Goal: Information Seeking & Learning: Learn about a topic

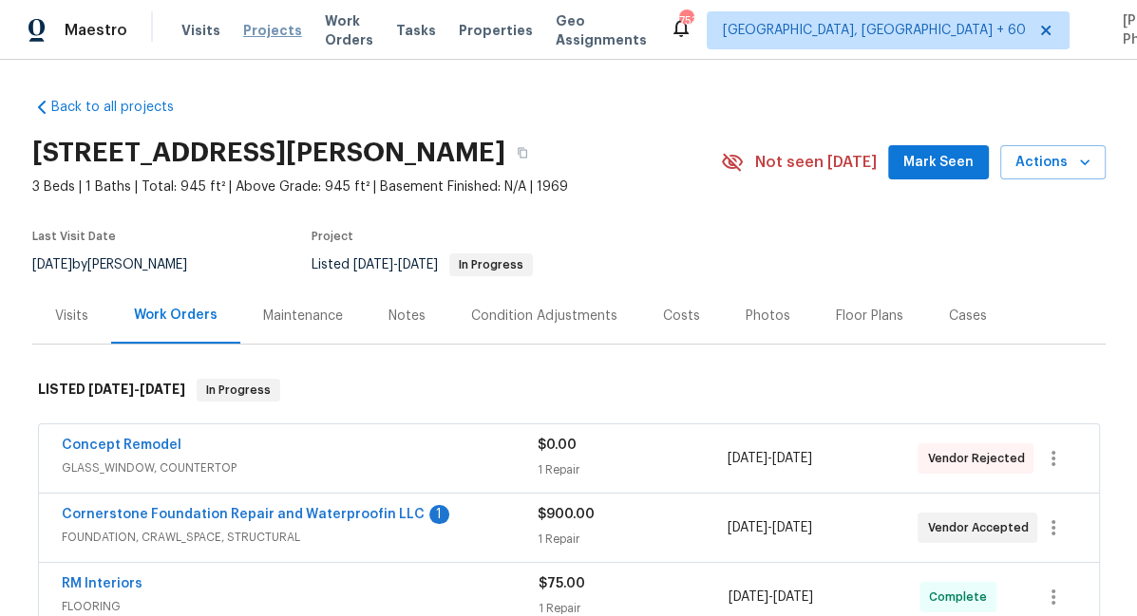
click at [247, 38] on span "Projects" at bounding box center [272, 30] width 59 height 19
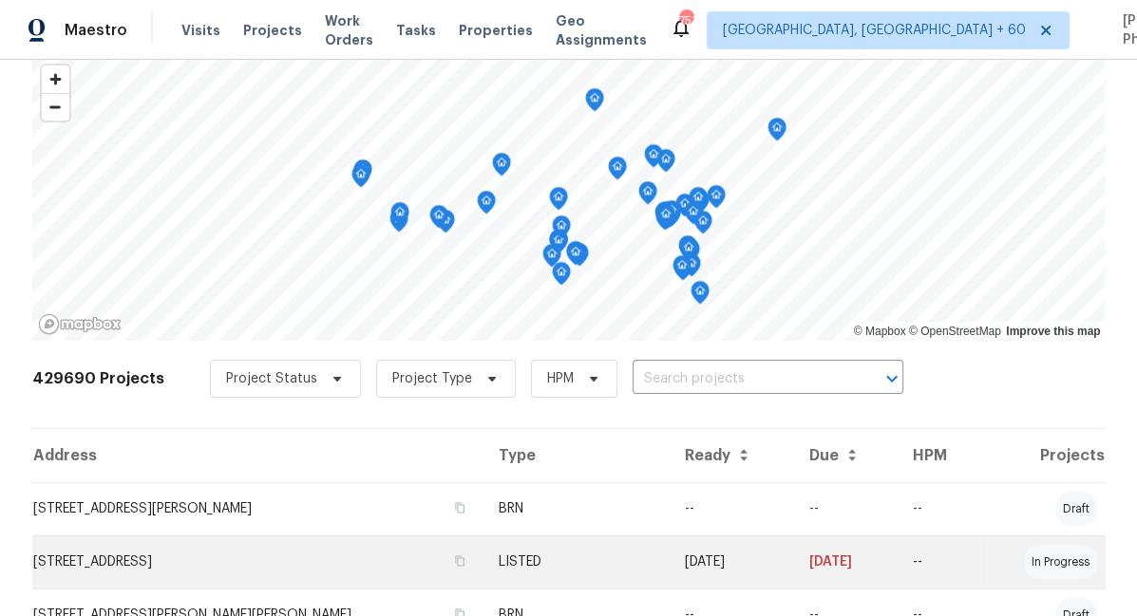
scroll to position [67, 0]
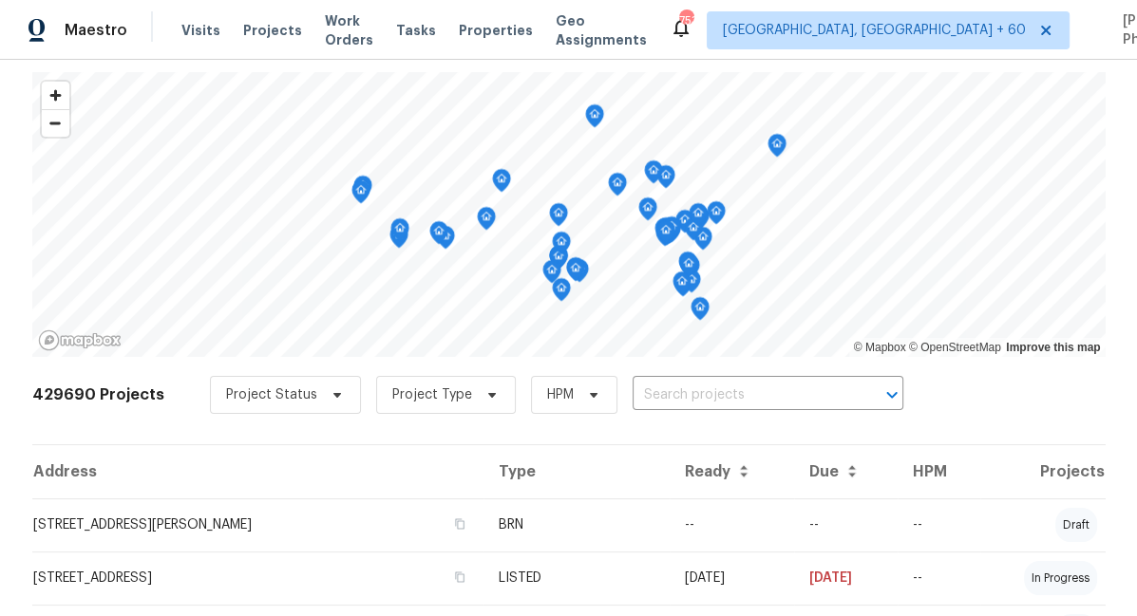
click at [487, 220] on icon "Map marker" at bounding box center [486, 219] width 17 height 22
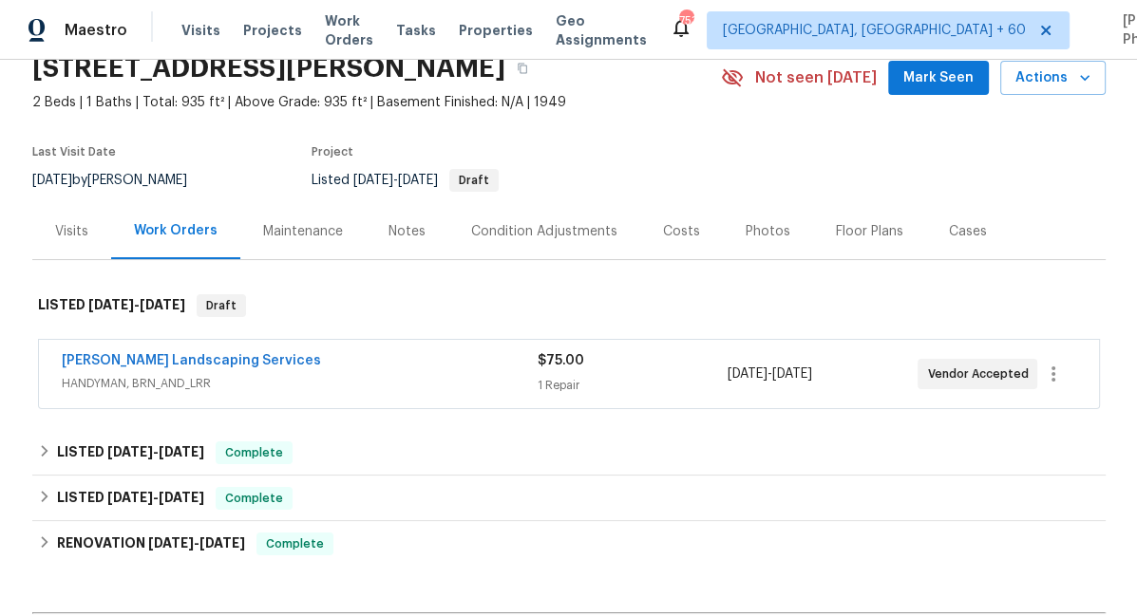
scroll to position [89, 0]
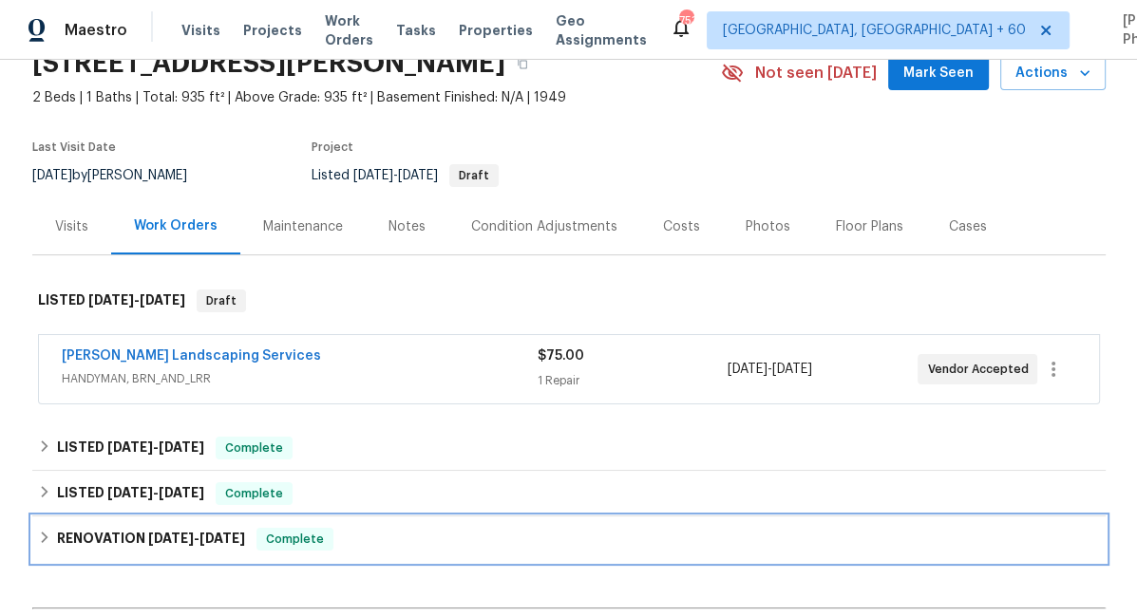
click at [205, 534] on span "6/23/25 - 6/29/25" at bounding box center [196, 538] width 97 height 13
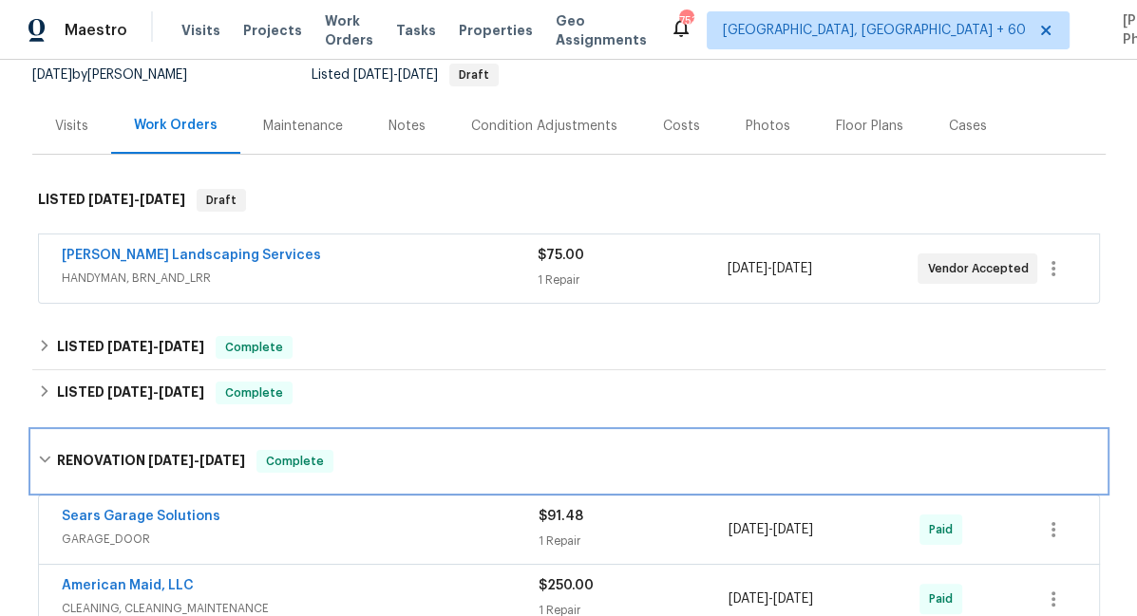
scroll to position [184, 0]
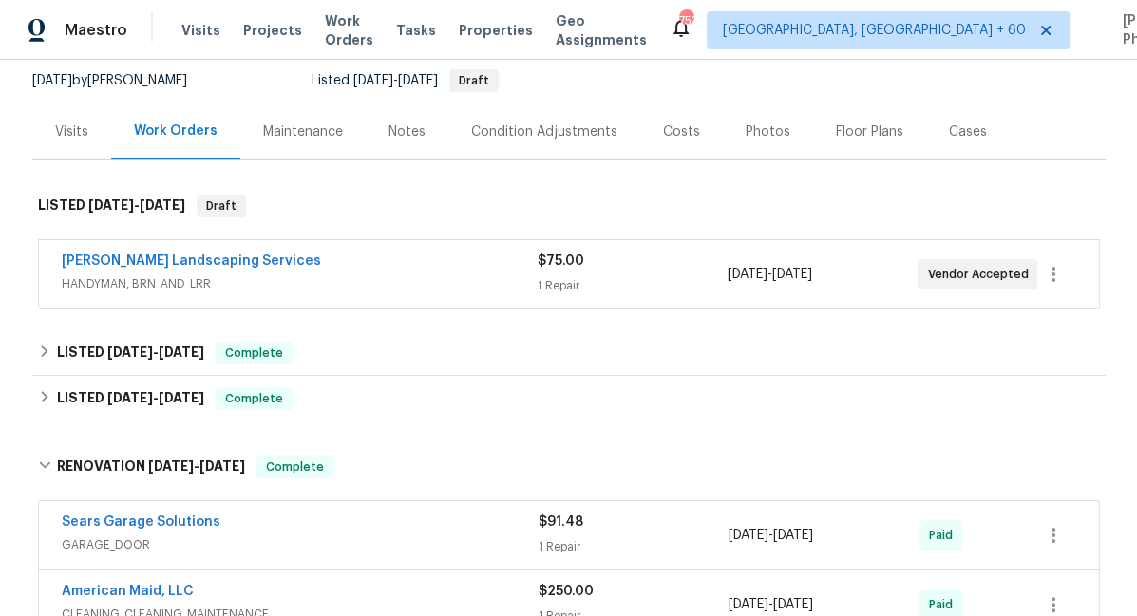
click at [748, 121] on div "Photos" at bounding box center [768, 132] width 90 height 56
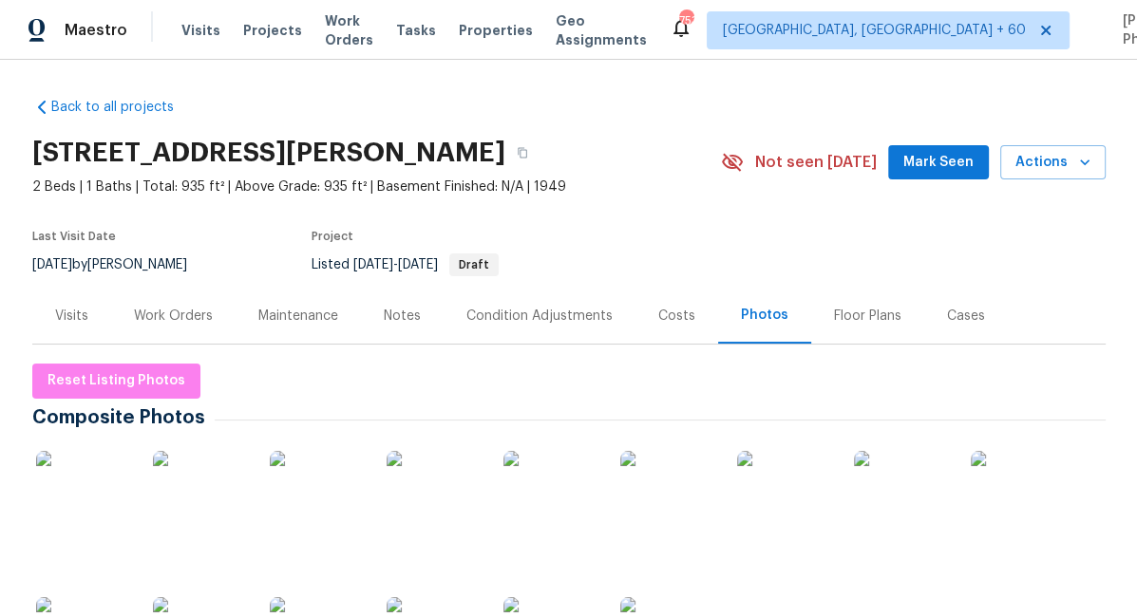
click at [661, 315] on div "Costs" at bounding box center [676, 316] width 37 height 19
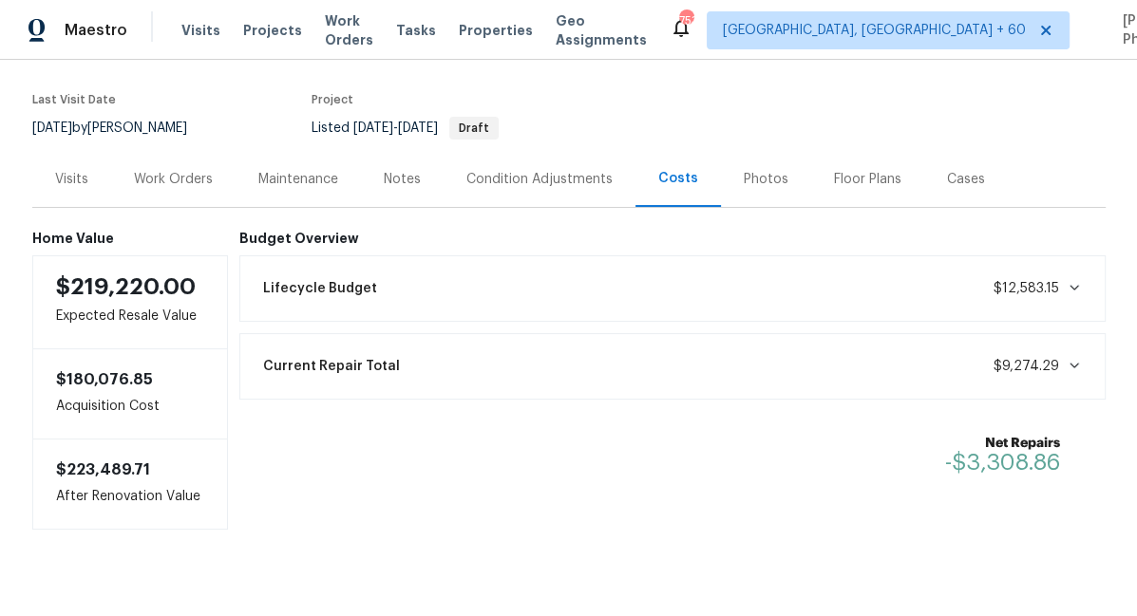
scroll to position [164, 0]
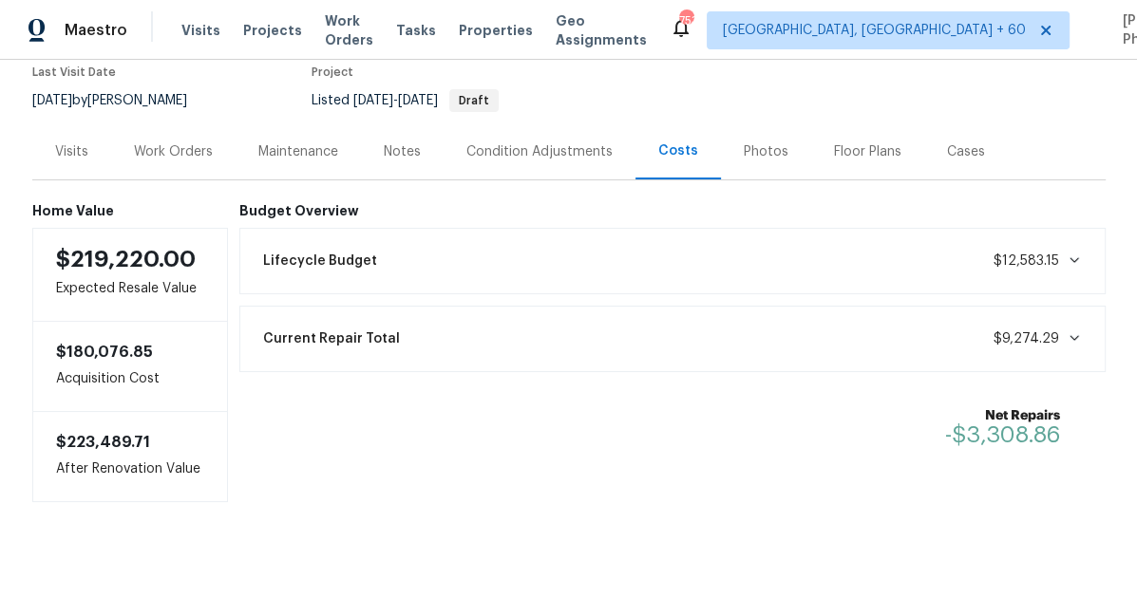
click at [410, 325] on div "Current Repair Total $9,274.29" at bounding box center [672, 339] width 841 height 42
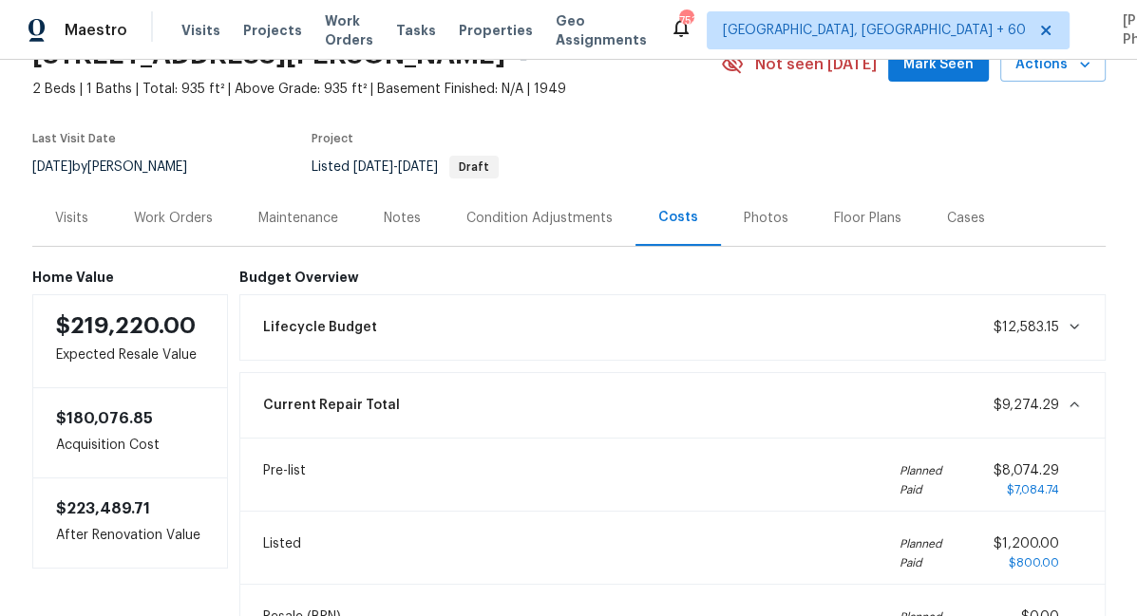
scroll to position [86, 0]
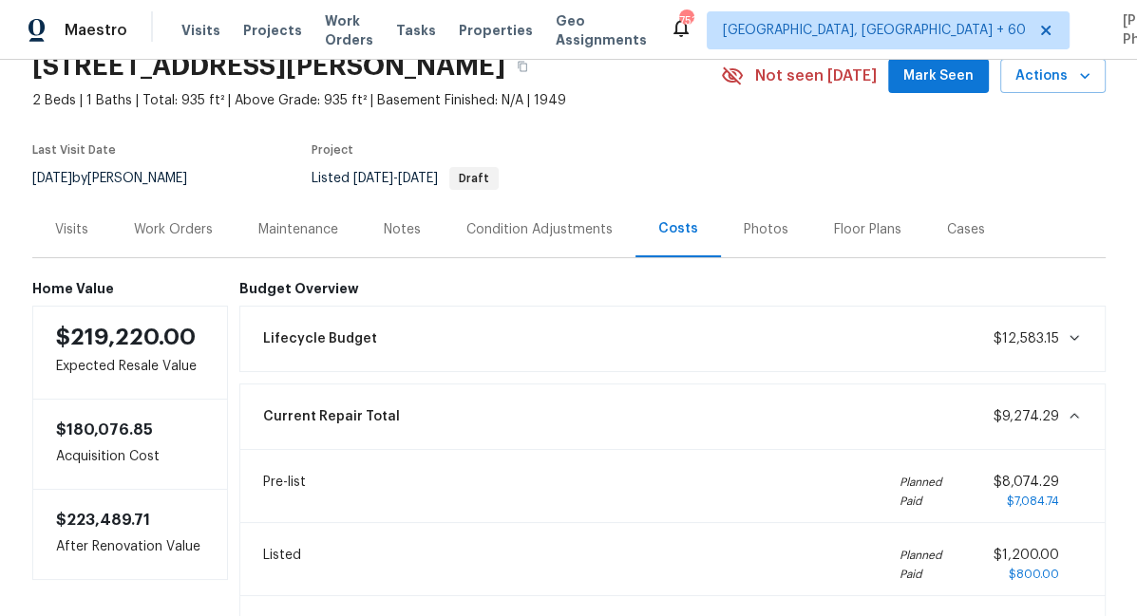
click at [496, 247] on div "Condition Adjustments" at bounding box center [539, 229] width 192 height 56
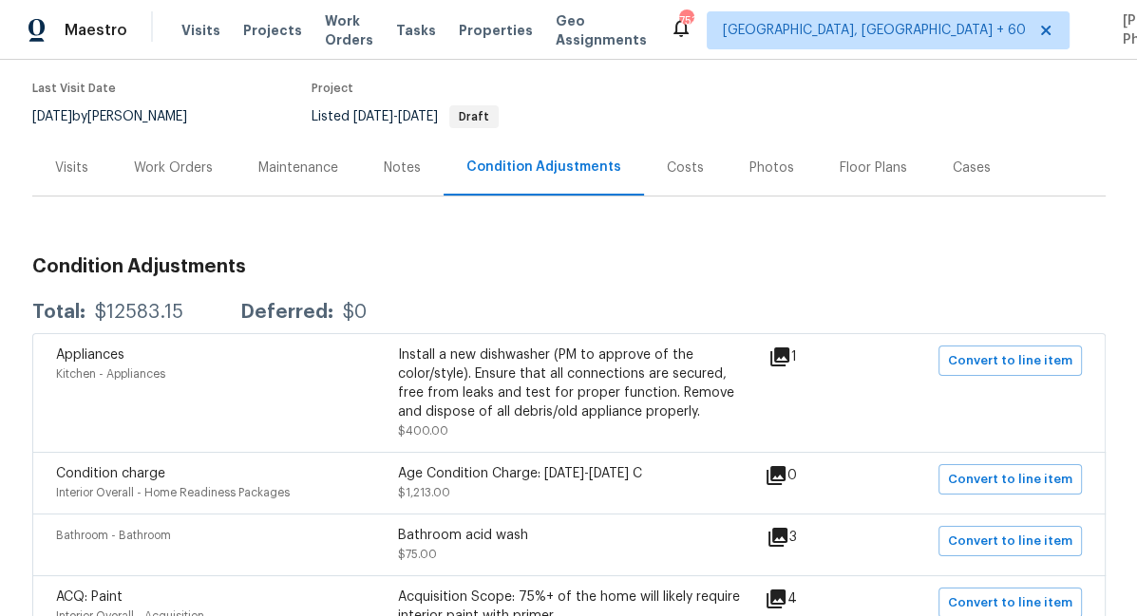
scroll to position [152, 0]
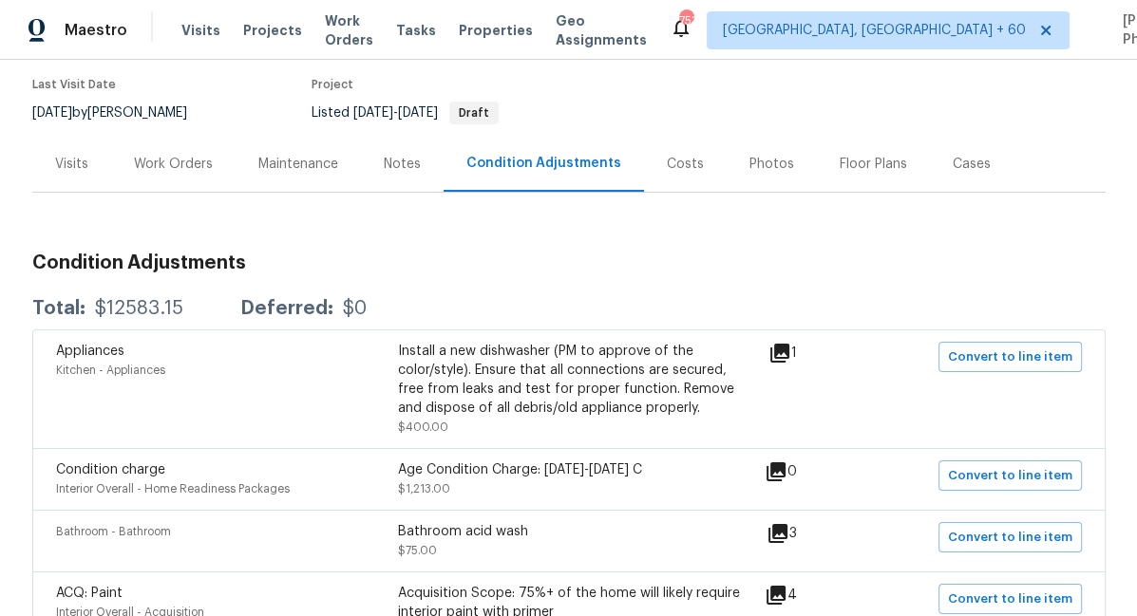
click at [400, 170] on div "Notes" at bounding box center [402, 164] width 37 height 19
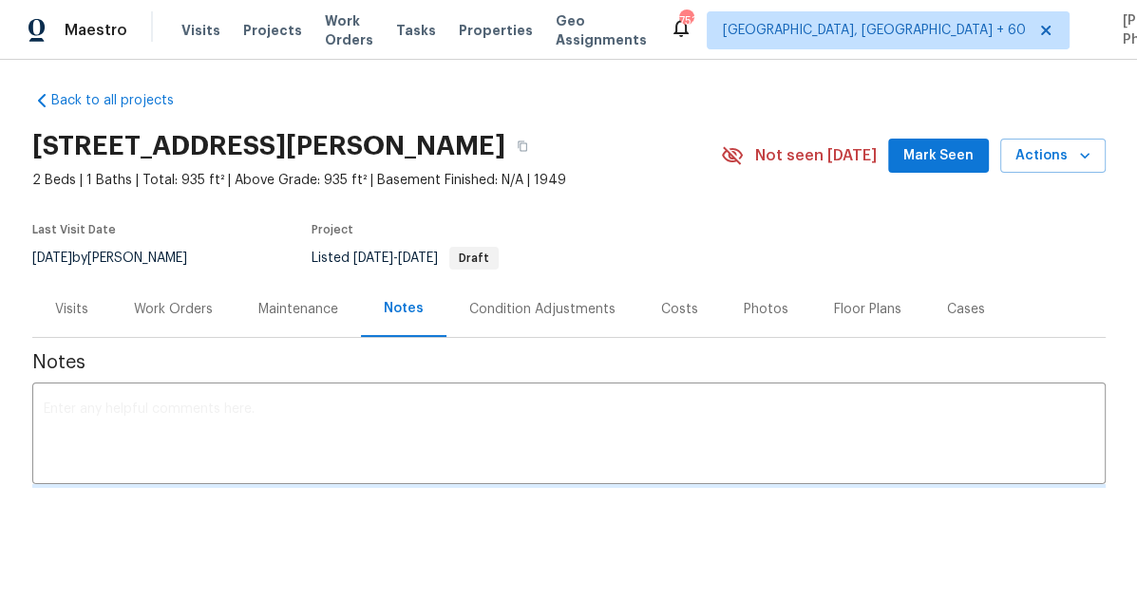
scroll to position [152, 0]
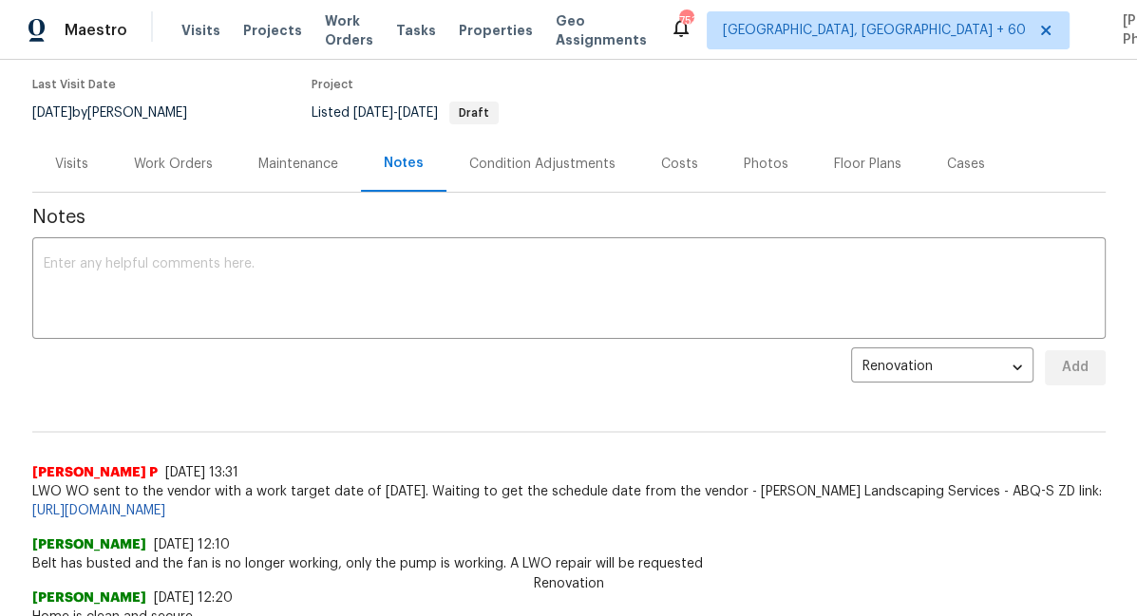
click at [555, 145] on div "Condition Adjustments" at bounding box center [542, 164] width 192 height 56
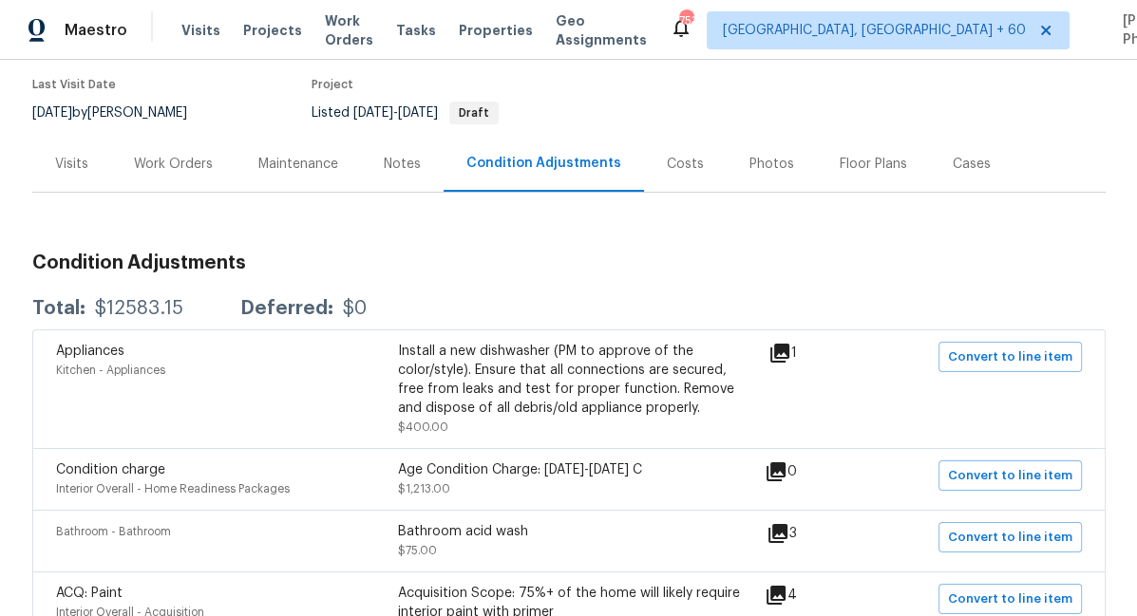
click at [789, 345] on icon at bounding box center [779, 353] width 19 height 19
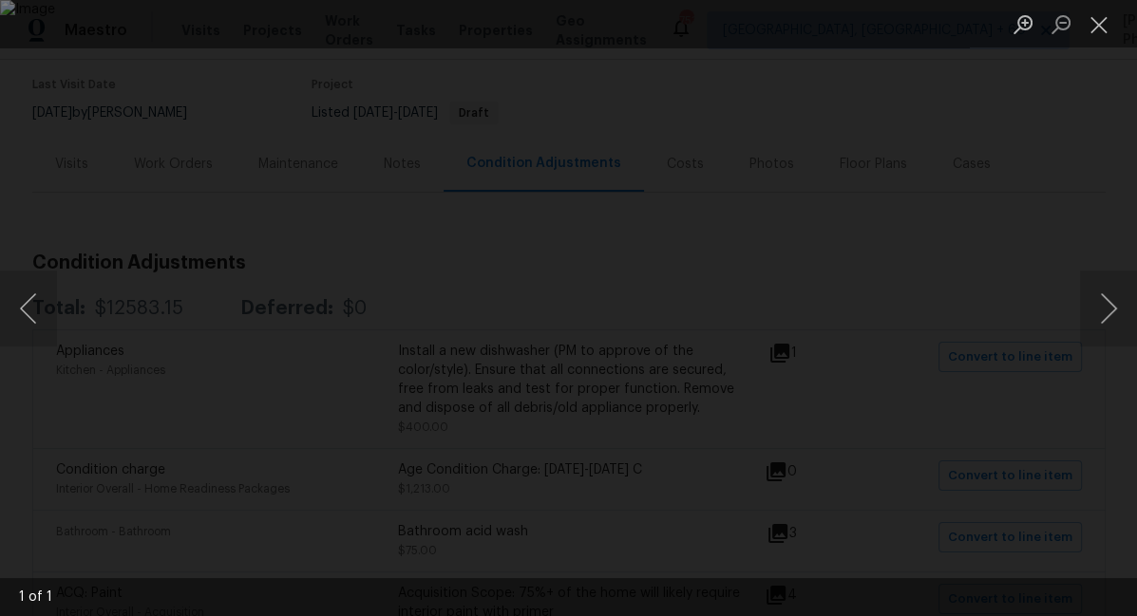
click at [834, 191] on div "Lightbox" at bounding box center [568, 308] width 1137 height 616
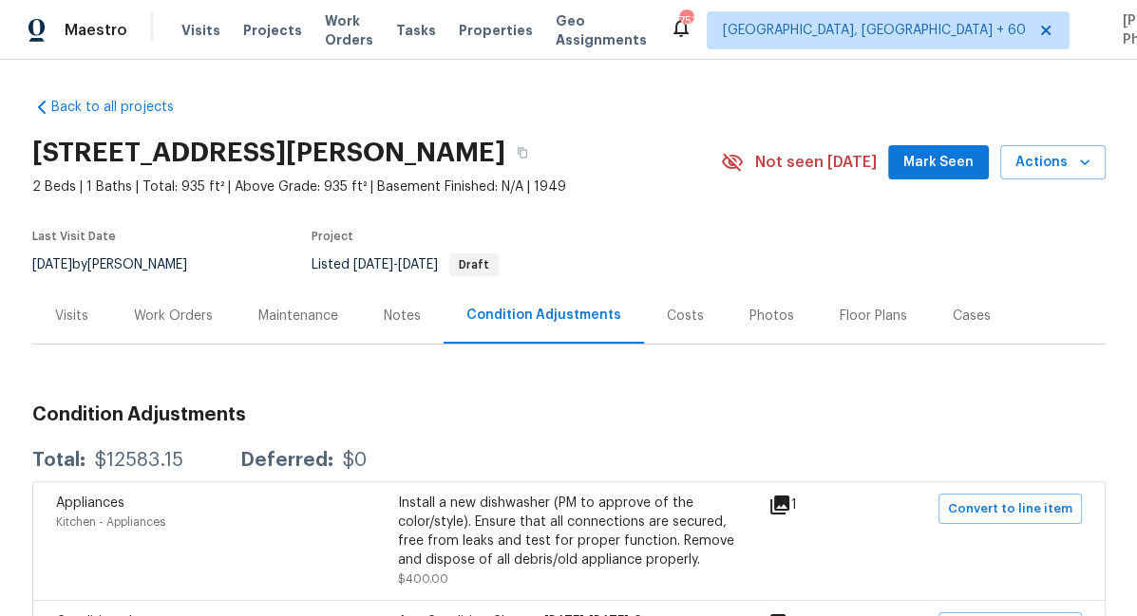
click at [314, 326] on div "Maintenance" at bounding box center [298, 316] width 125 height 56
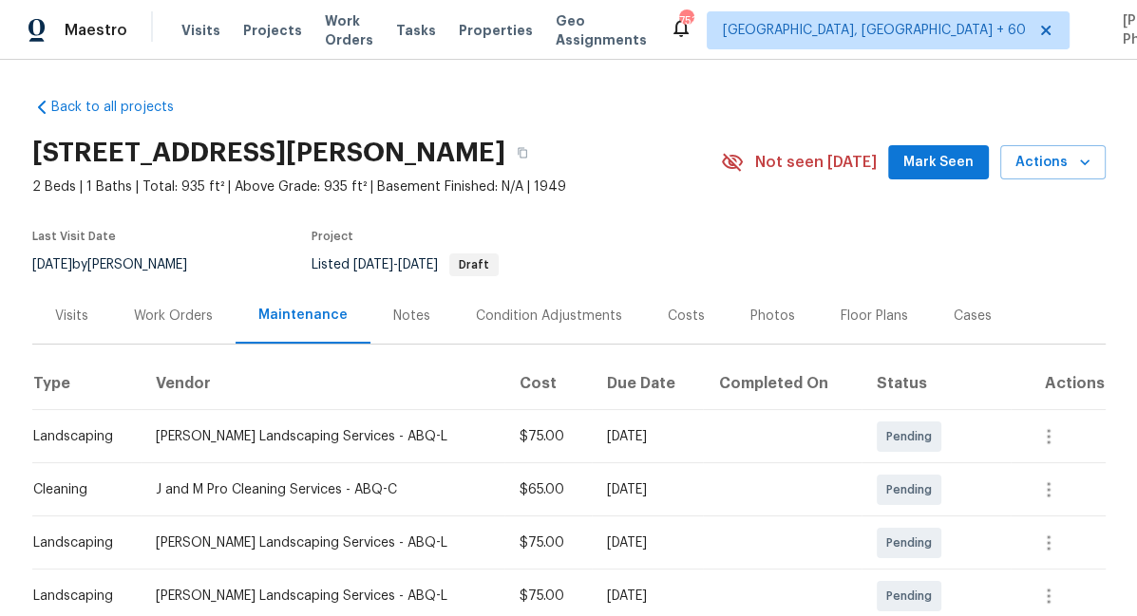
click at [187, 315] on div "Work Orders" at bounding box center [173, 316] width 79 height 19
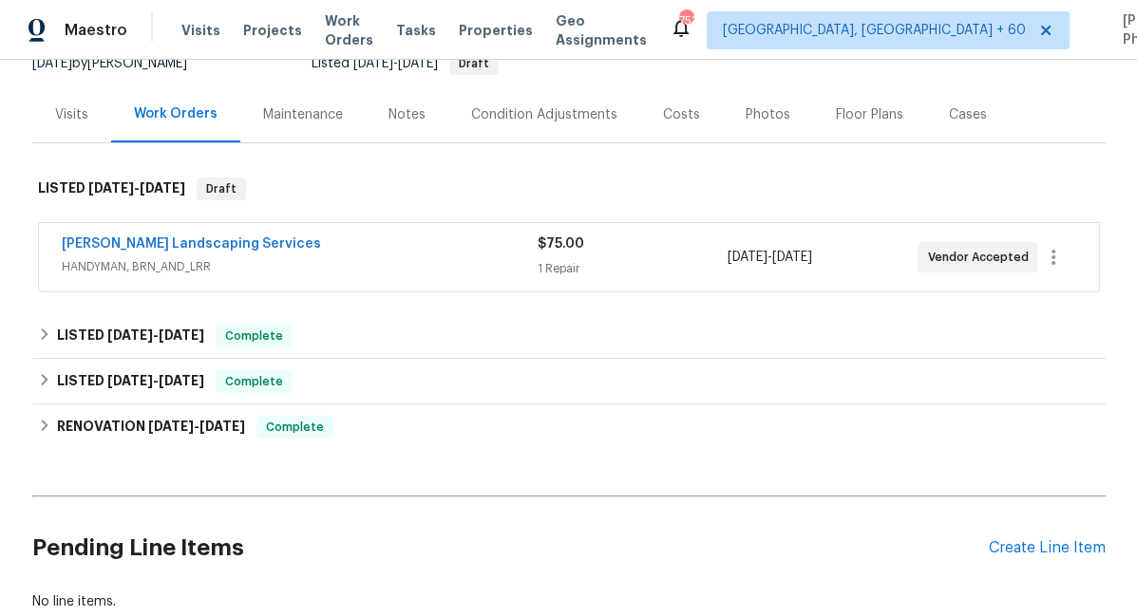
scroll to position [324, 0]
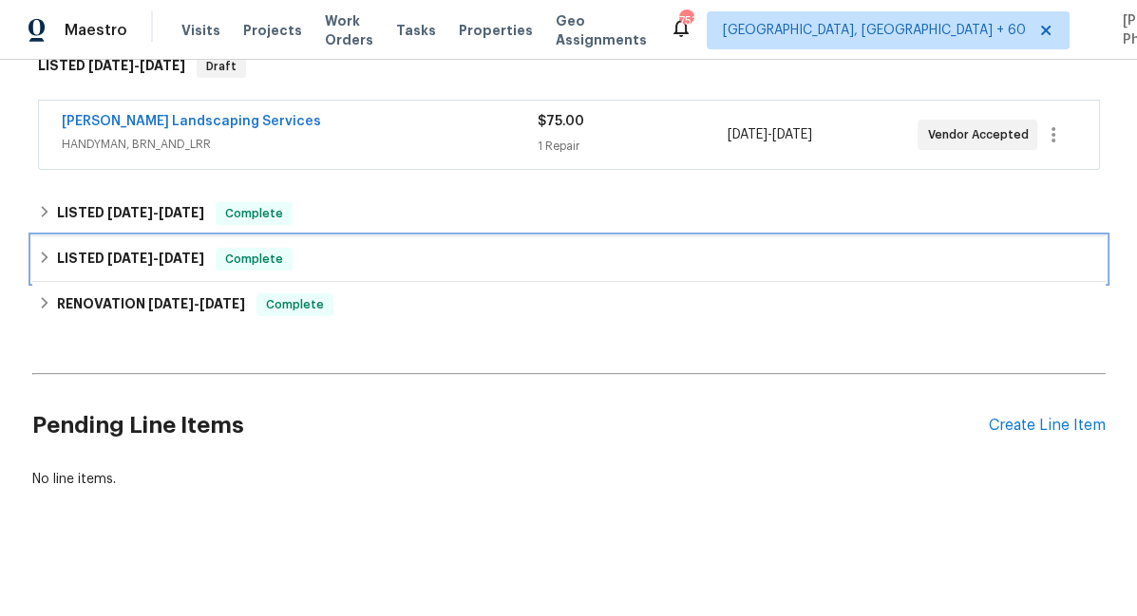
click at [50, 251] on icon at bounding box center [44, 257] width 13 height 13
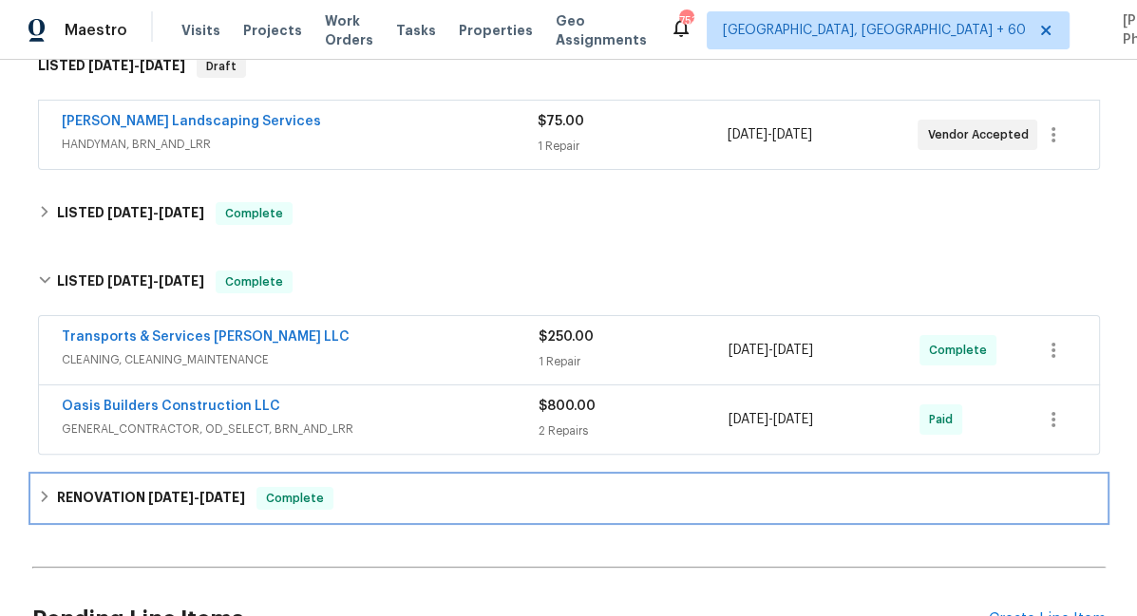
click at [110, 483] on div "RENOVATION 6/23/25 - 6/29/25 Complete" at bounding box center [568, 499] width 1073 height 46
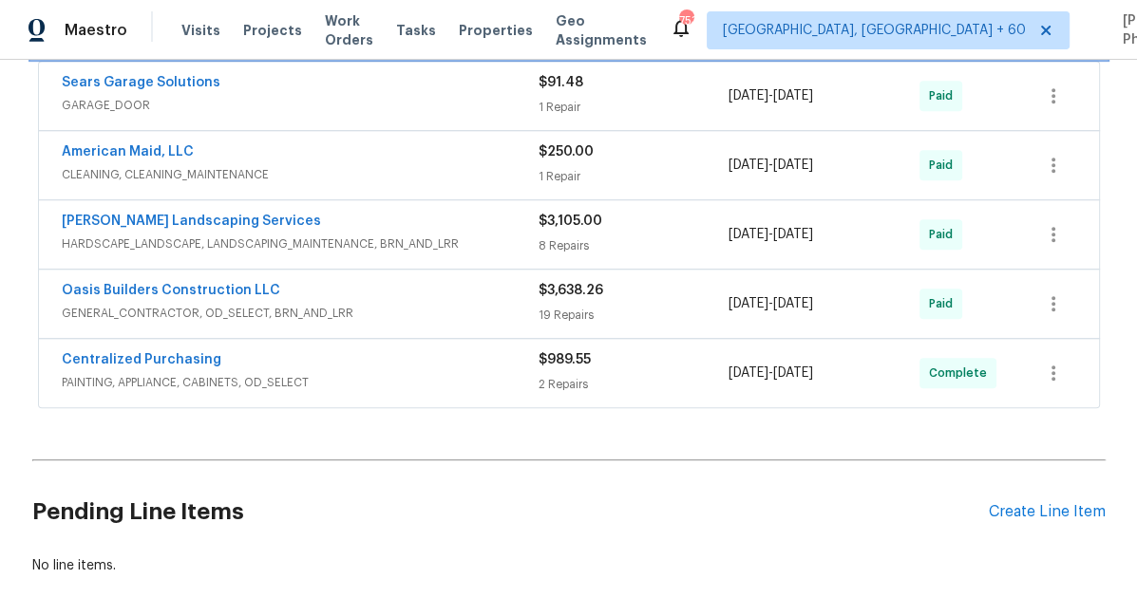
scroll to position [859, 0]
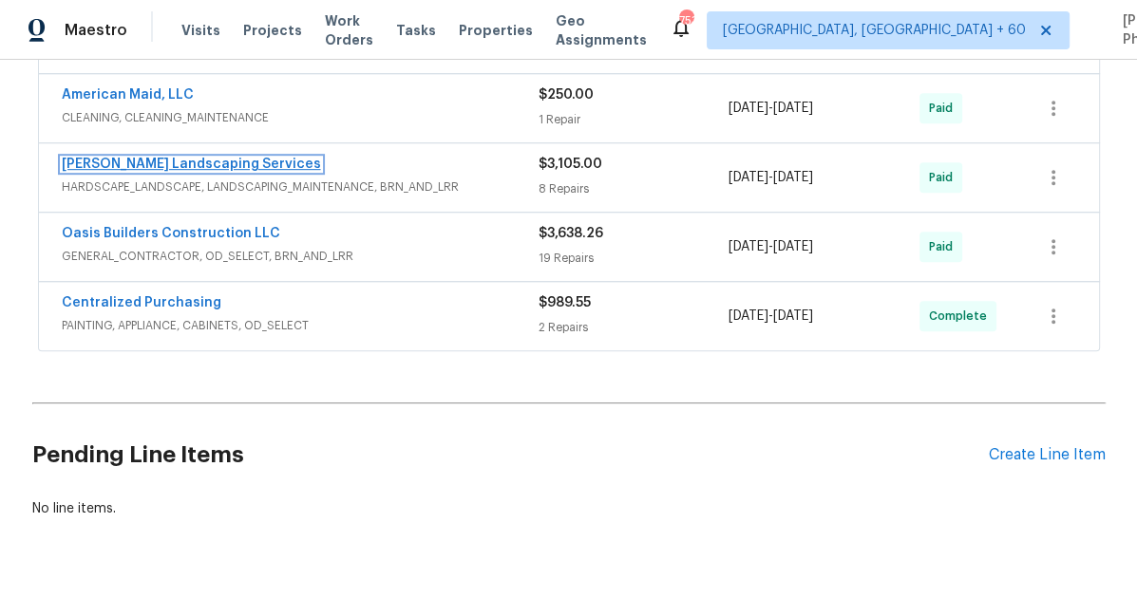
click at [174, 168] on link "Rodriguez Landscaping Services" at bounding box center [191, 164] width 259 height 13
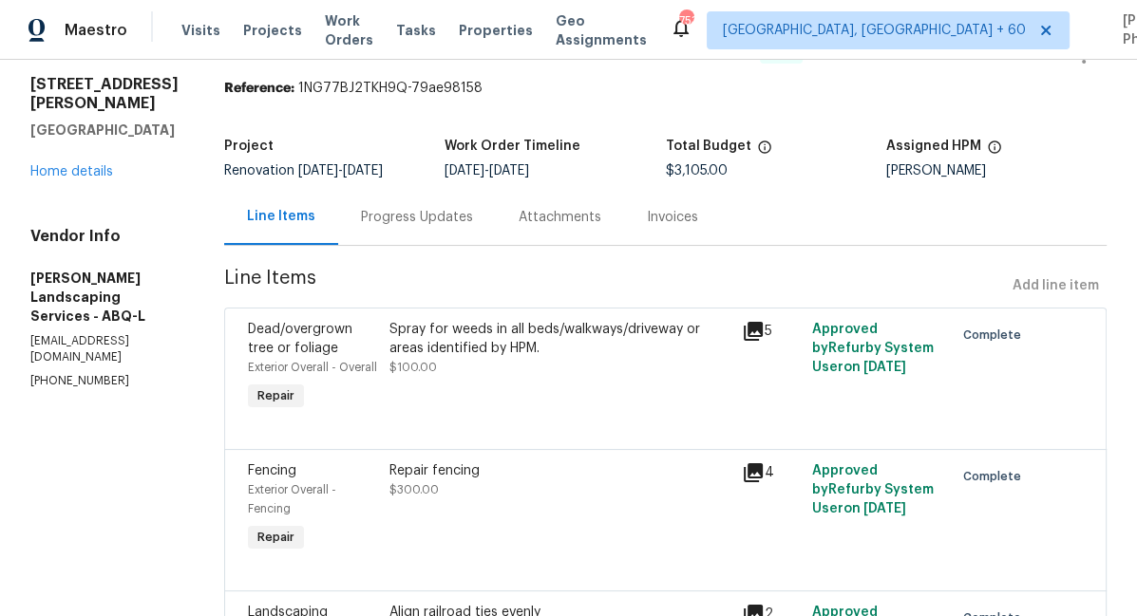
scroll to position [110, 0]
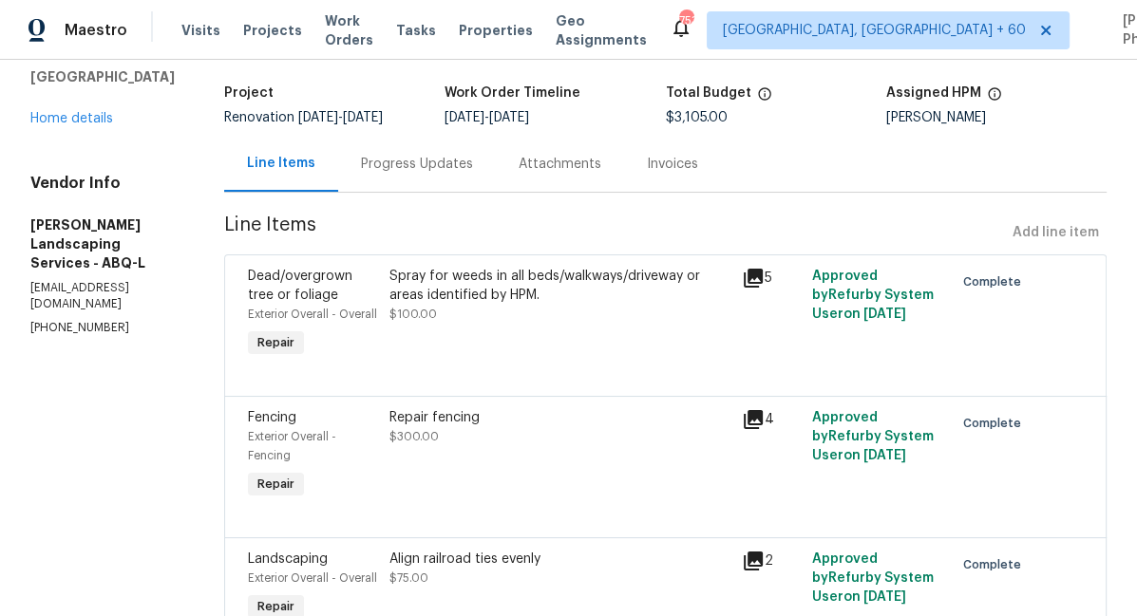
click at [764, 290] on icon at bounding box center [753, 278] width 23 height 23
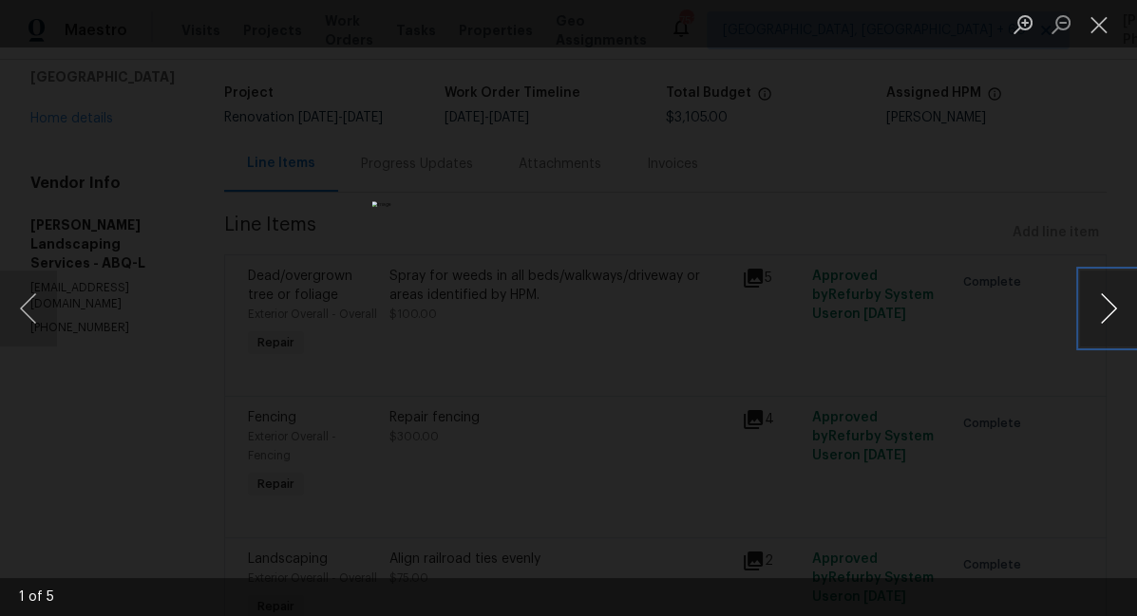
click at [1084, 298] on button "Next image" at bounding box center [1108, 309] width 57 height 76
click at [260, 218] on div "Lightbox" at bounding box center [568, 308] width 1137 height 616
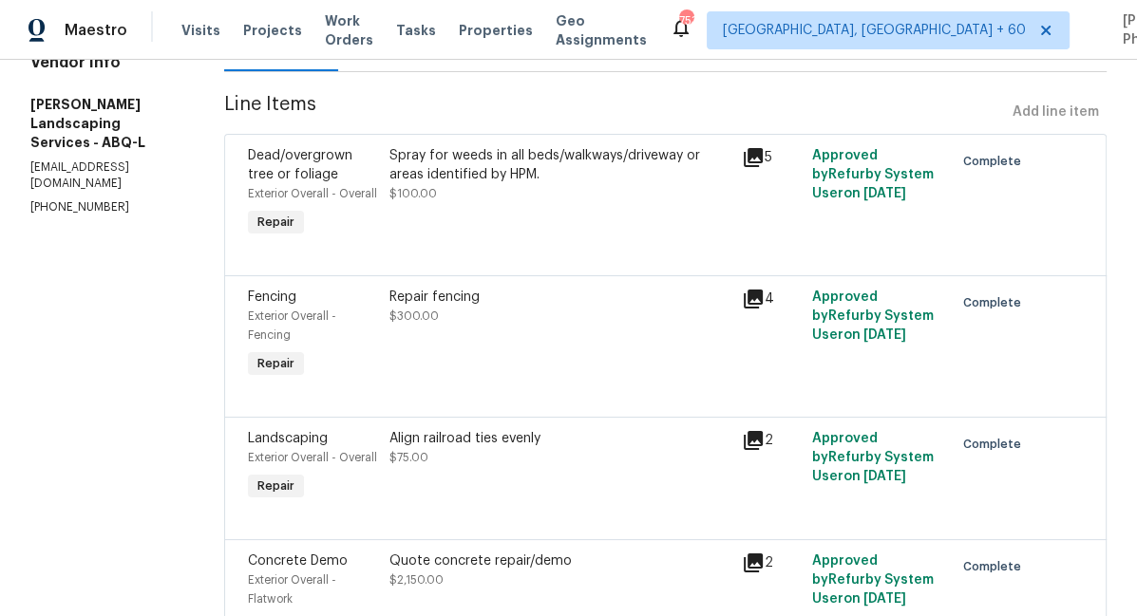
scroll to position [251, 0]
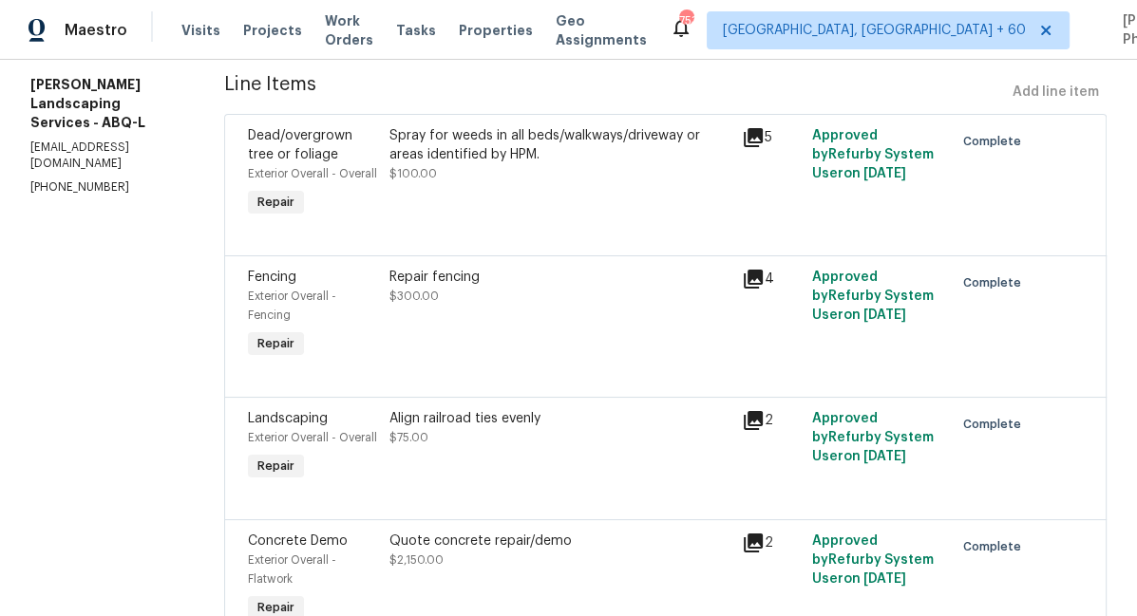
click at [764, 291] on icon at bounding box center [753, 279] width 23 height 23
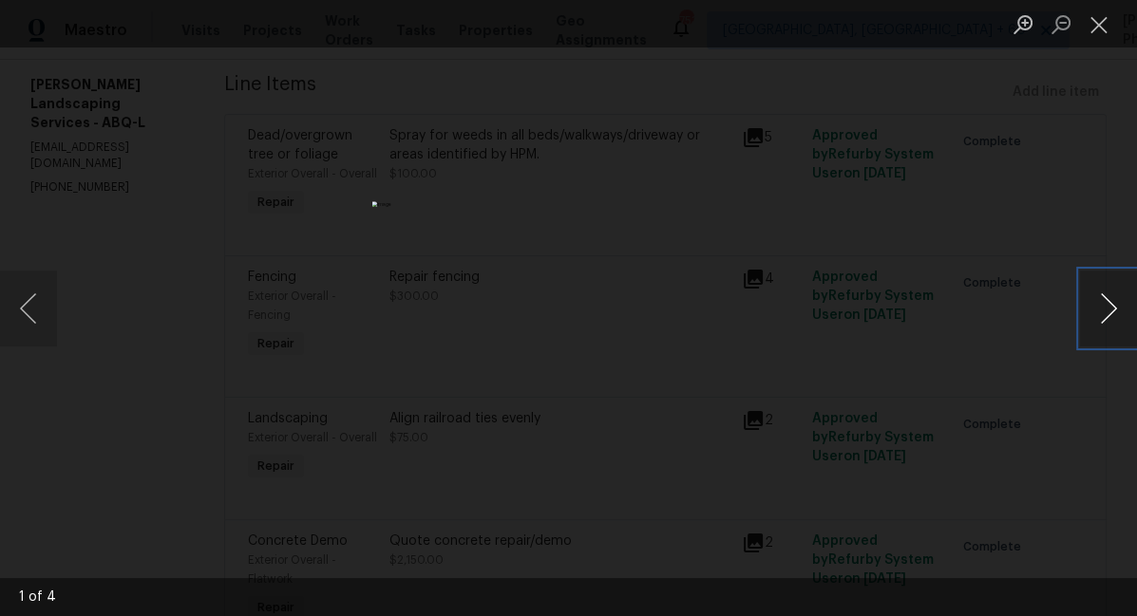
click at [1099, 303] on button "Next image" at bounding box center [1108, 309] width 57 height 76
click at [160, 204] on div "Lightbox" at bounding box center [568, 308] width 1137 height 616
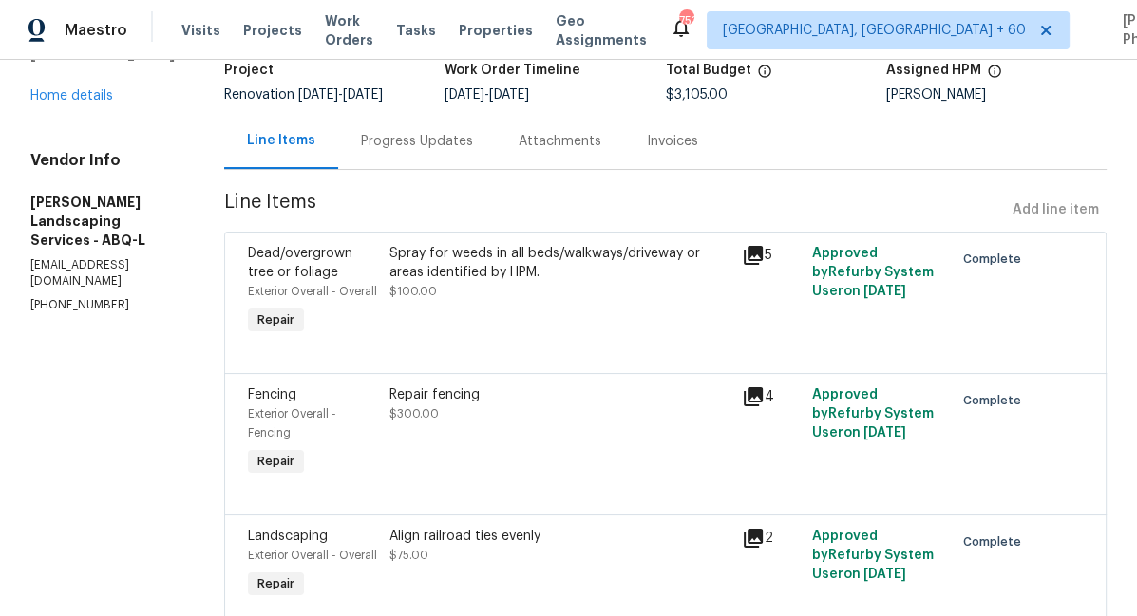
scroll to position [128, 0]
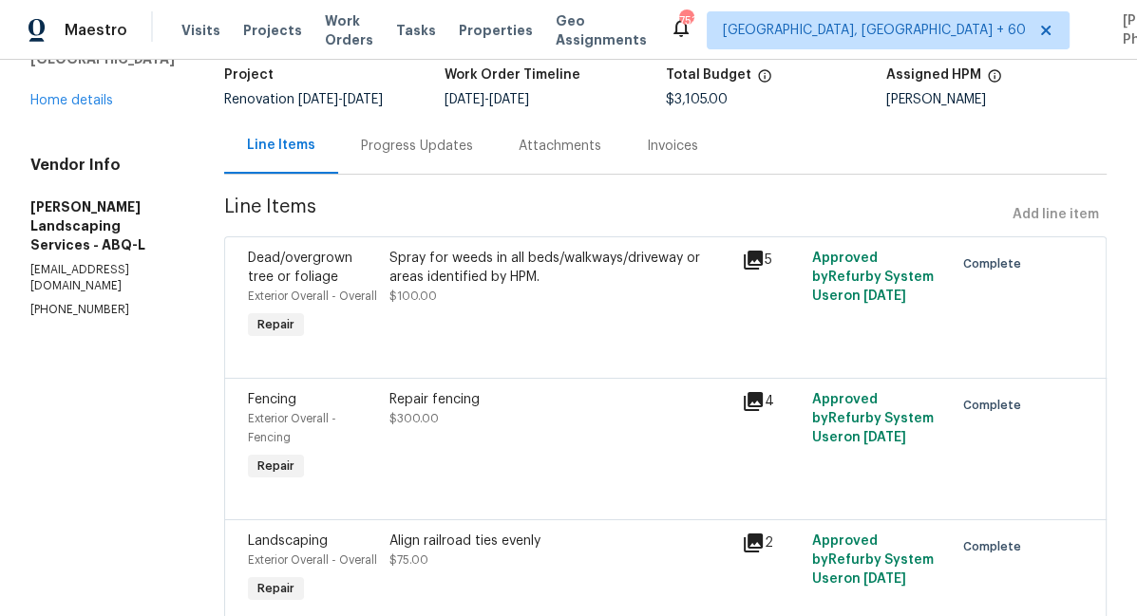
click at [764, 413] on icon at bounding box center [753, 401] width 23 height 23
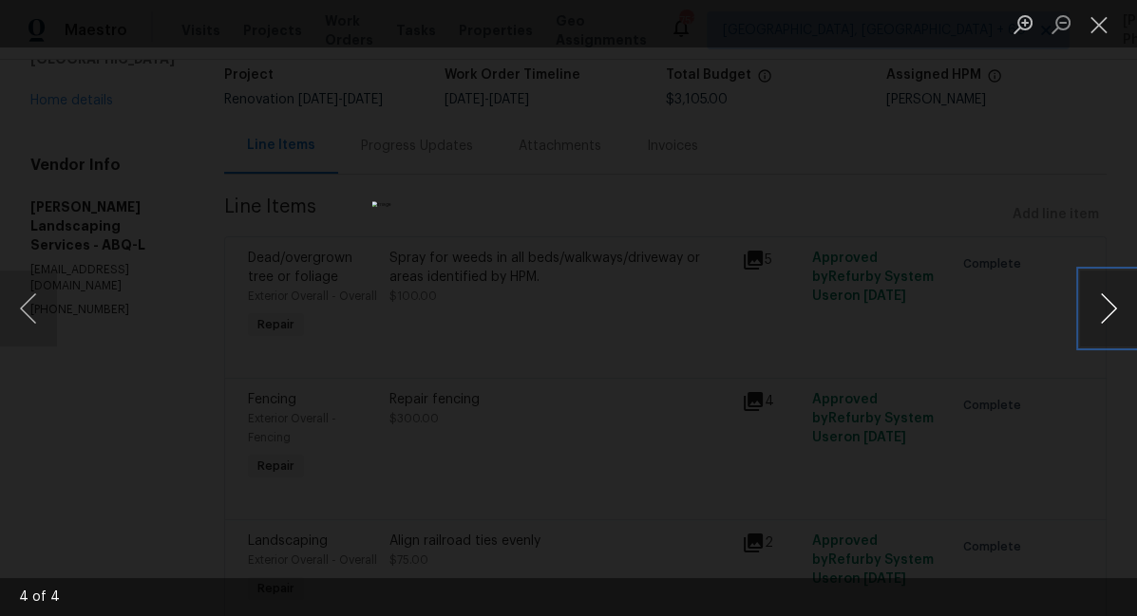
click at [1097, 297] on button "Next image" at bounding box center [1108, 309] width 57 height 76
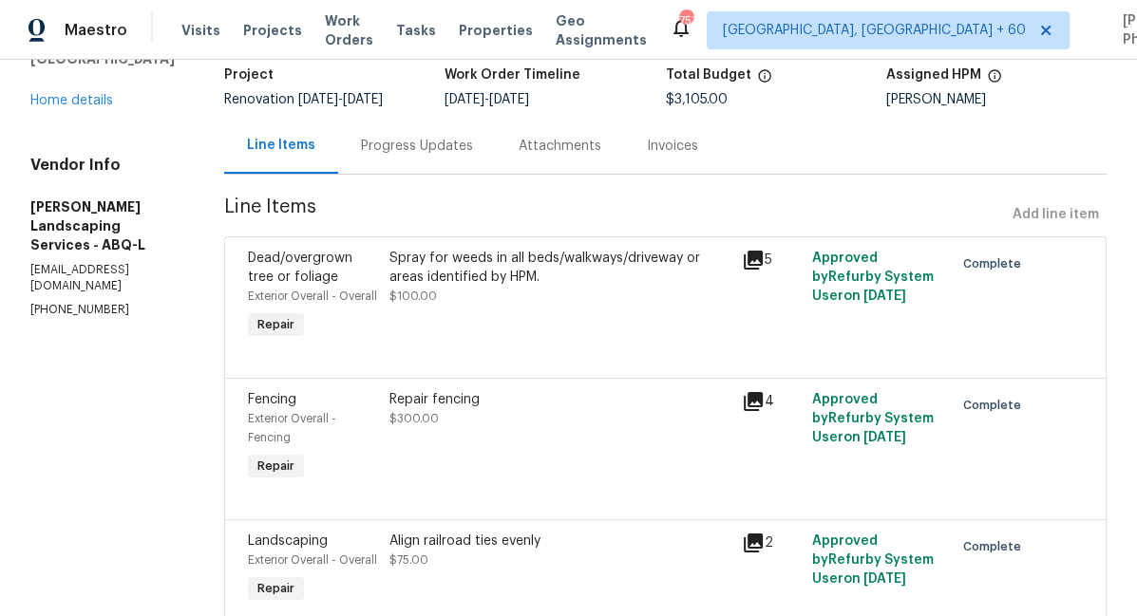
click at [763, 411] on icon at bounding box center [753, 401] width 19 height 19
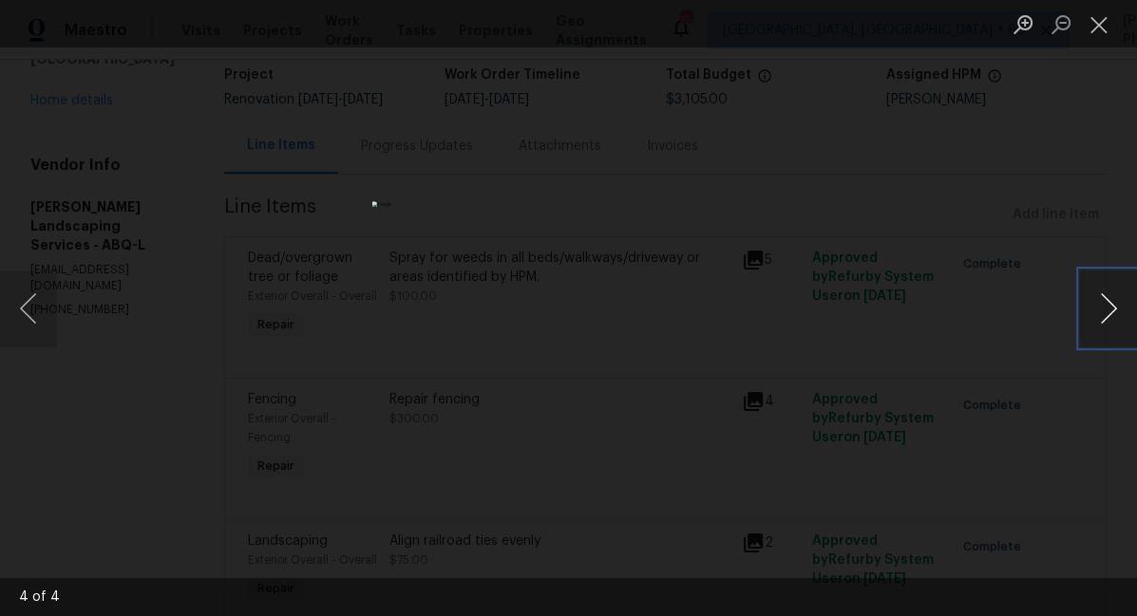
click at [1095, 318] on button "Next image" at bounding box center [1108, 309] width 57 height 76
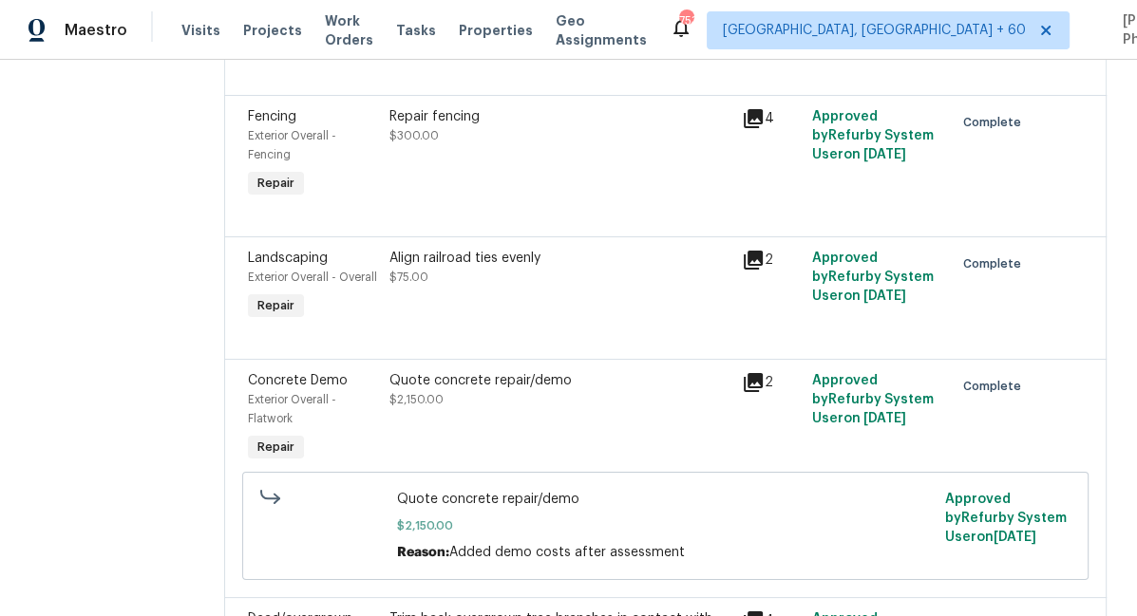
scroll to position [420, 0]
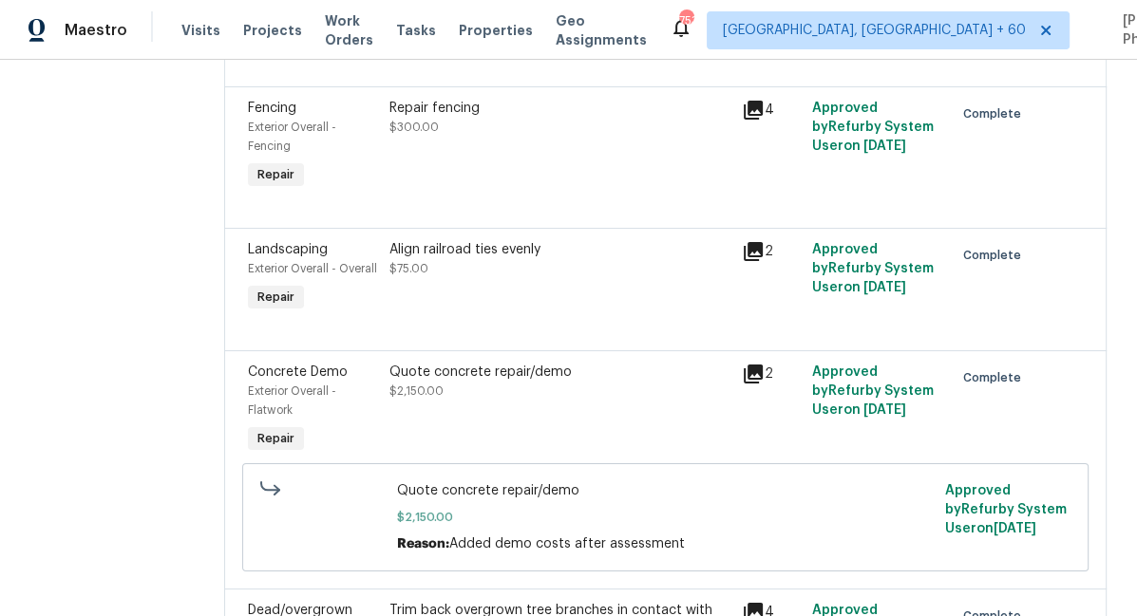
click at [763, 384] on icon at bounding box center [753, 374] width 19 height 19
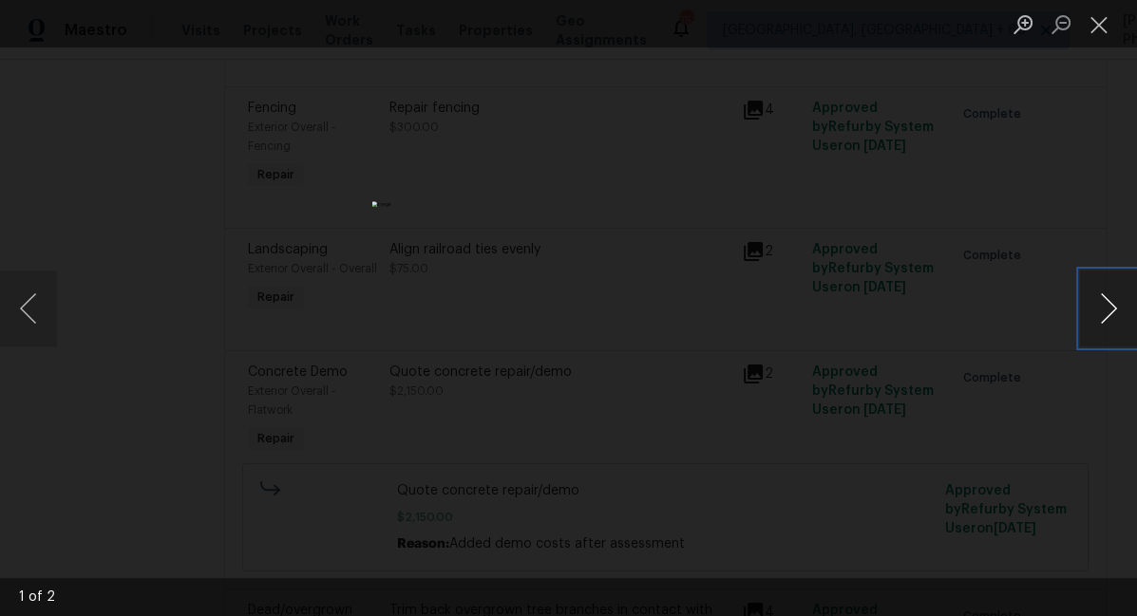
click at [1111, 304] on button "Next image" at bounding box center [1108, 309] width 57 height 76
click at [1005, 267] on div "Lightbox" at bounding box center [568, 308] width 1137 height 616
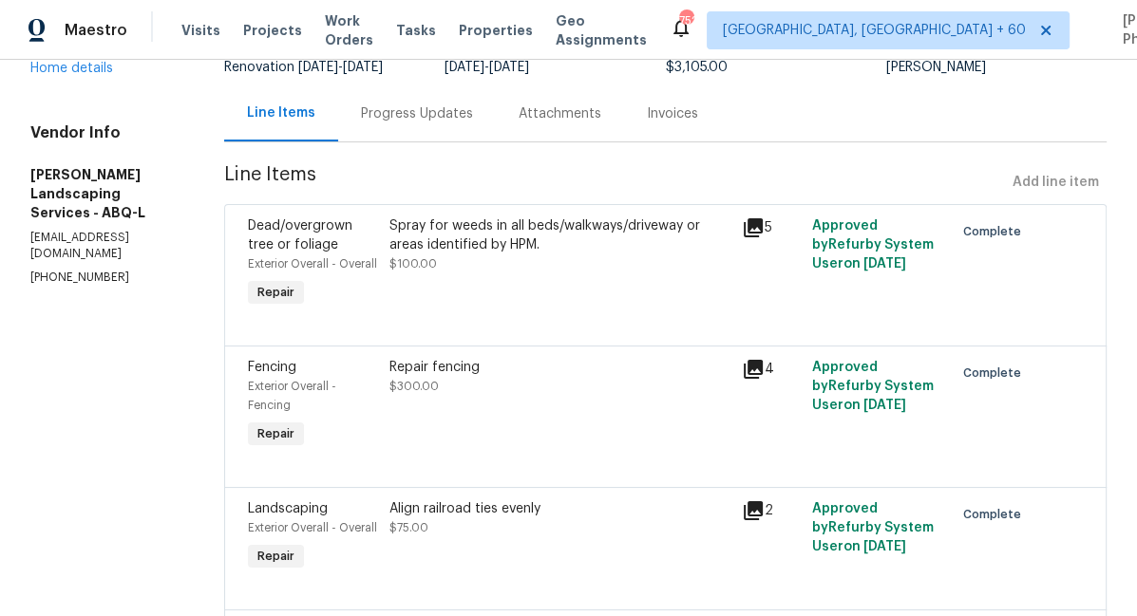
scroll to position [160, 0]
click at [764, 240] on icon at bounding box center [753, 228] width 23 height 23
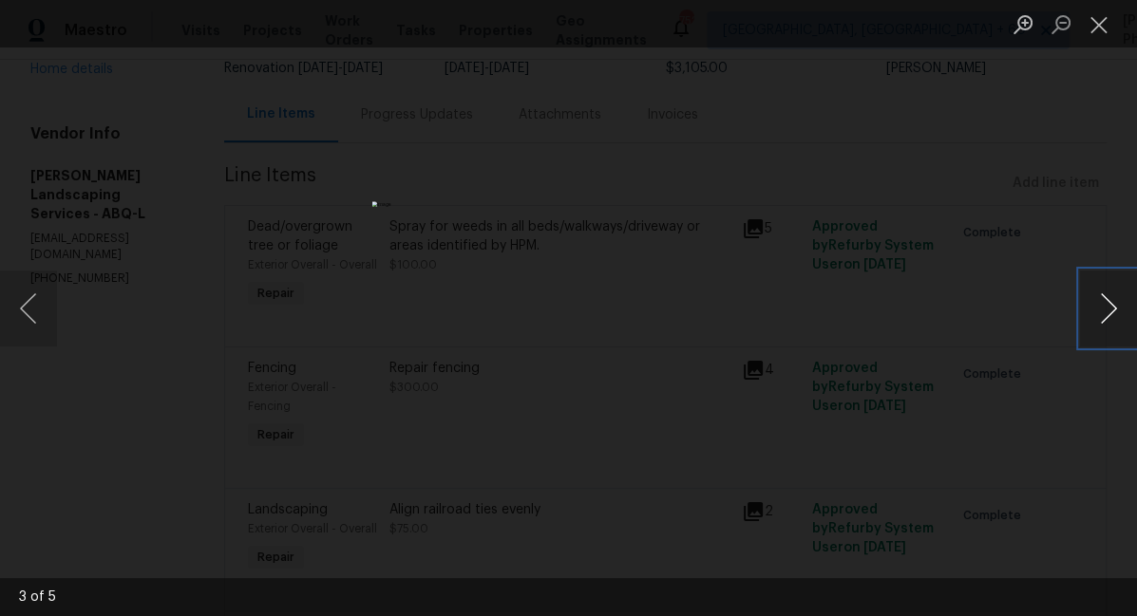
click at [1099, 319] on button "Next image" at bounding box center [1108, 309] width 57 height 76
click at [185, 179] on div "Lightbox" at bounding box center [568, 308] width 1137 height 616
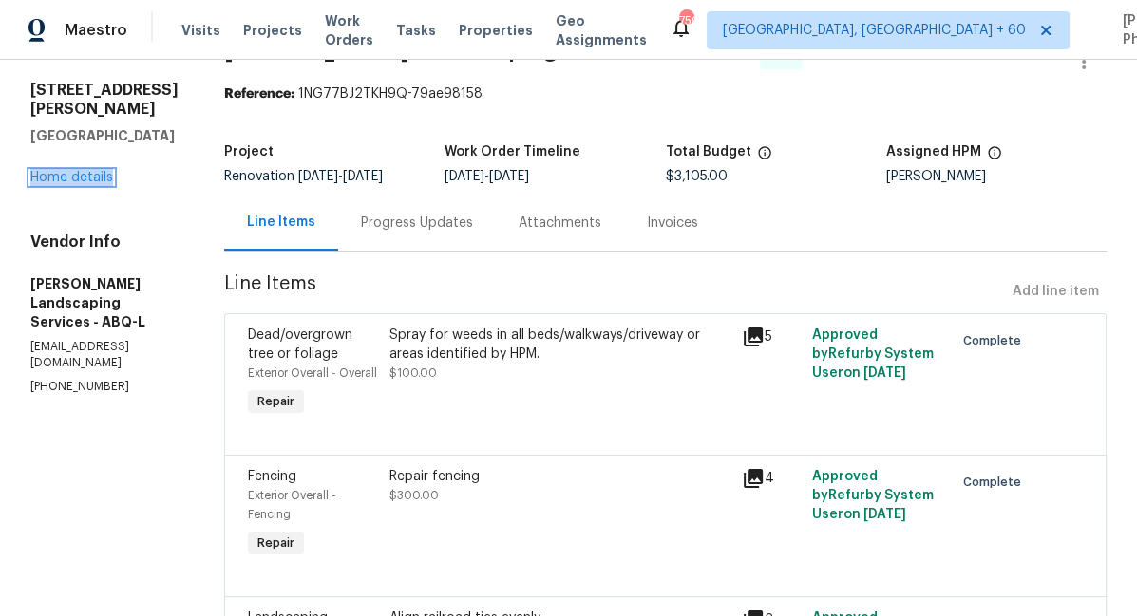
scroll to position [62, 0]
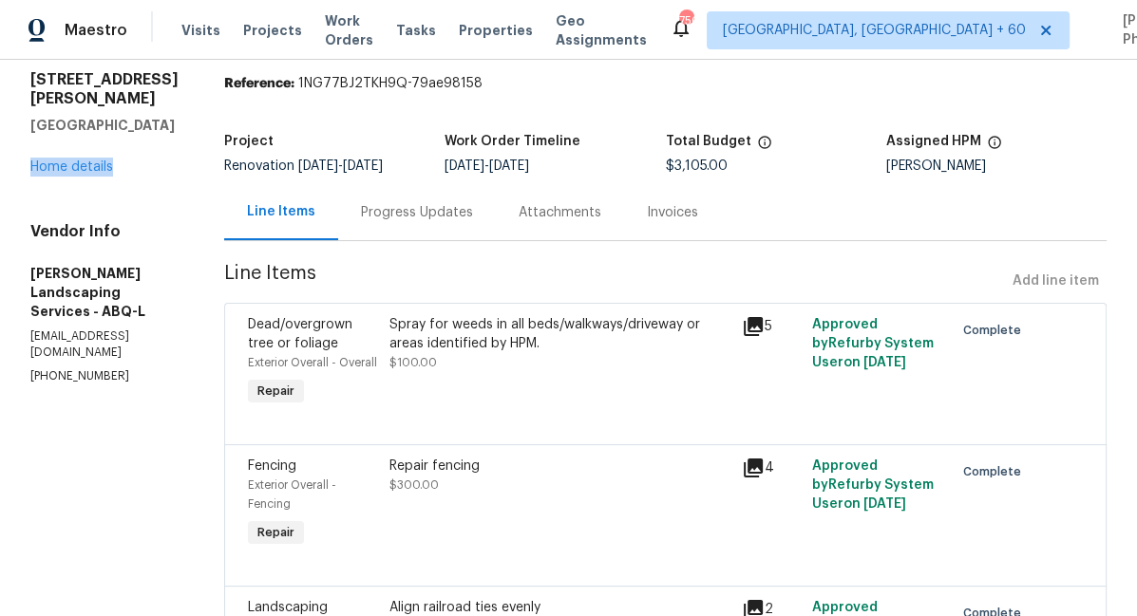
click at [763, 478] on icon at bounding box center [753, 468] width 19 height 19
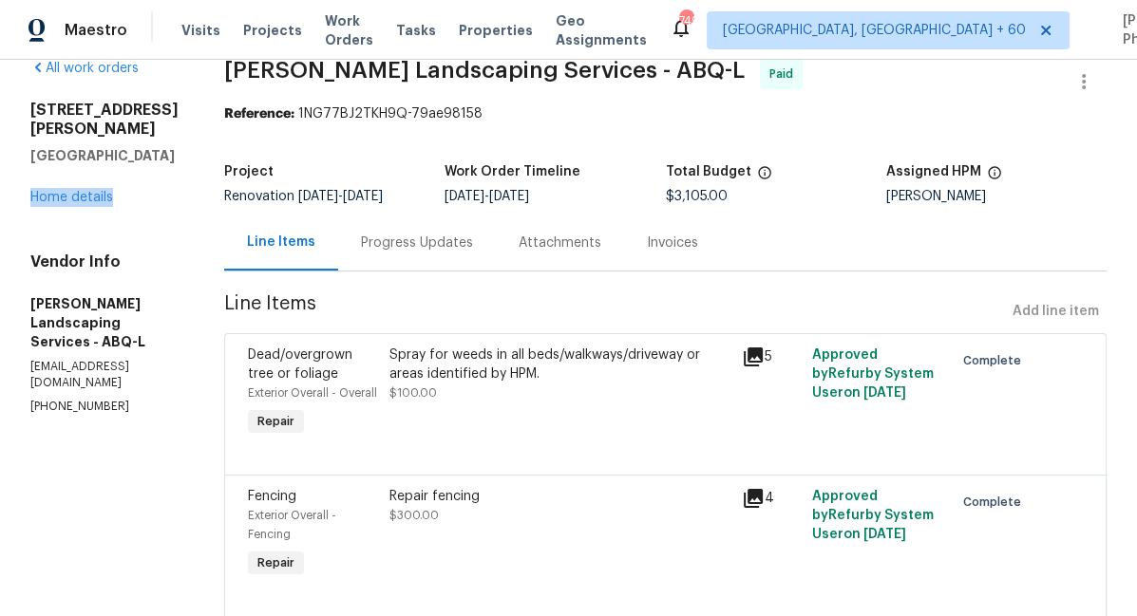
scroll to position [0, 0]
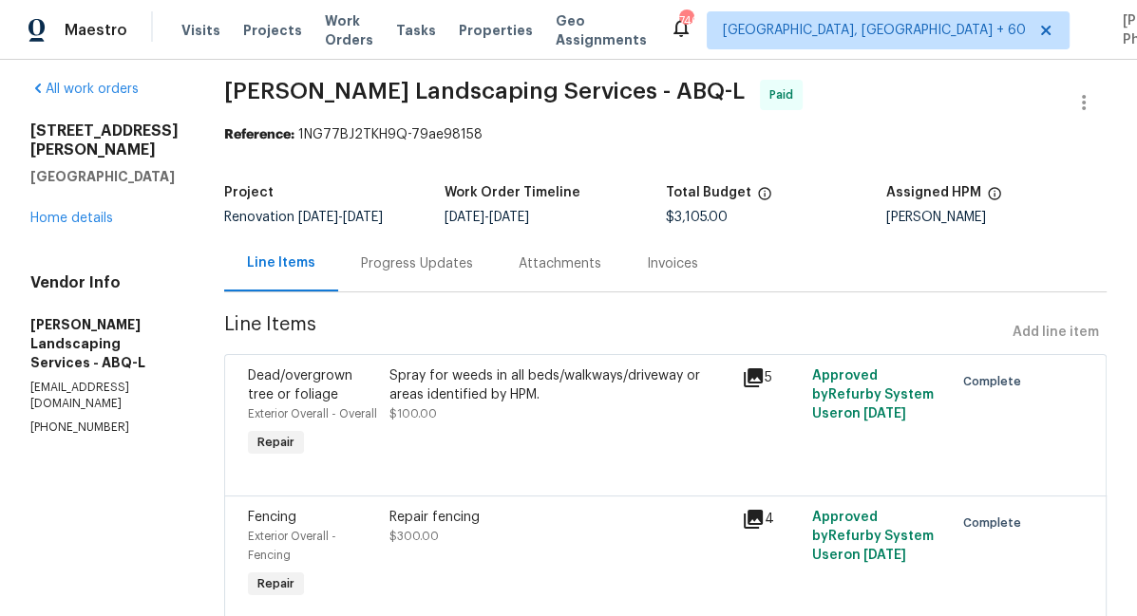
scroll to position [5, 0]
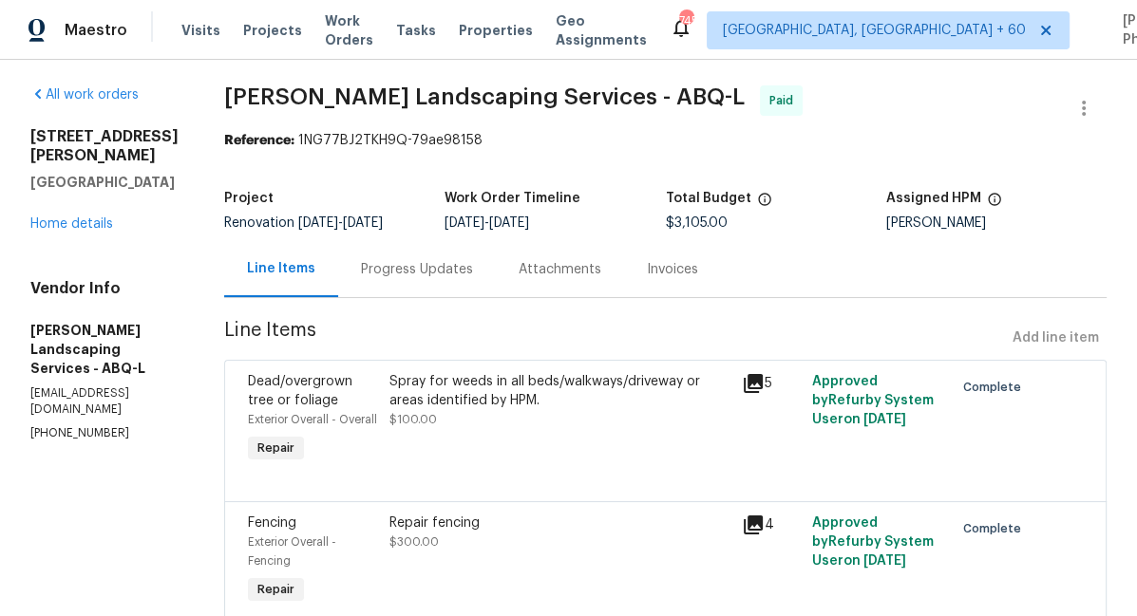
click at [763, 393] on icon at bounding box center [753, 383] width 19 height 19
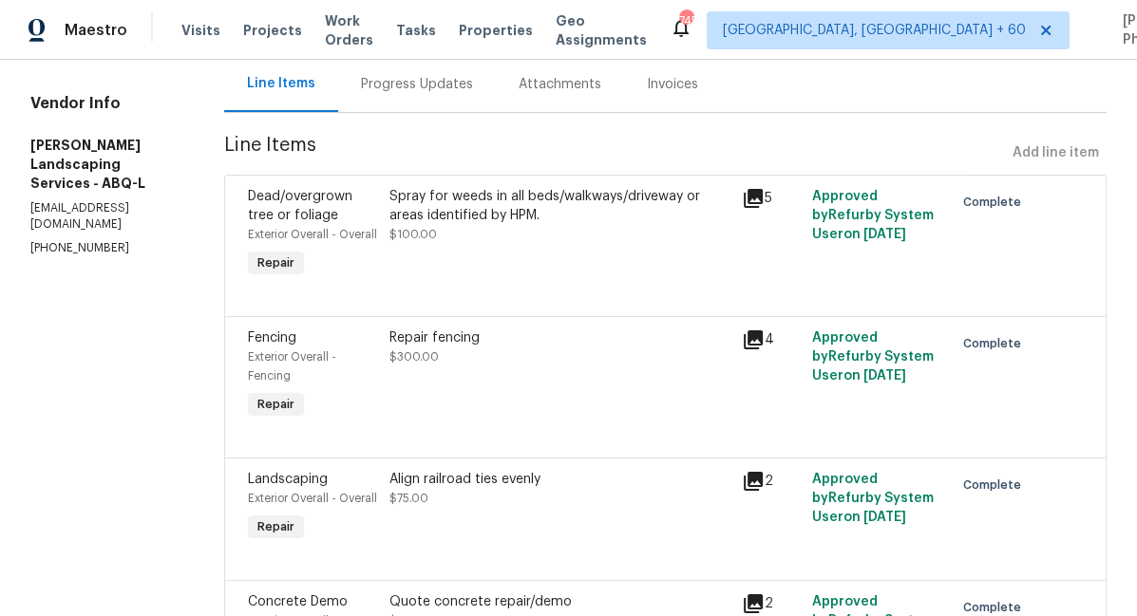
scroll to position [210, 0]
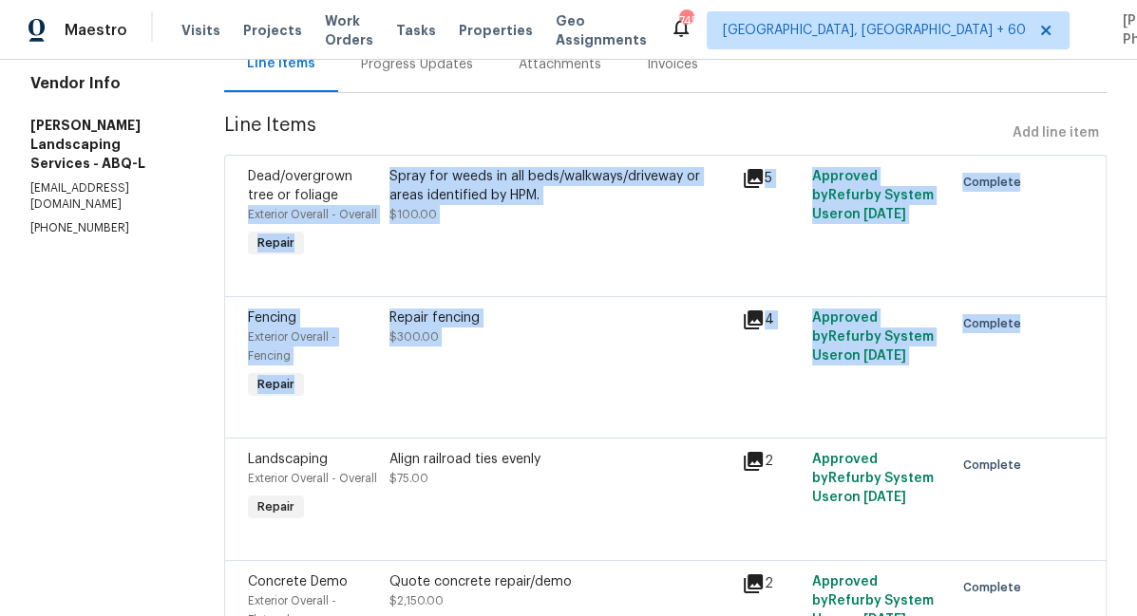
drag, startPoint x: 1053, startPoint y: 431, endPoint x: 279, endPoint y: 228, distance: 800.2
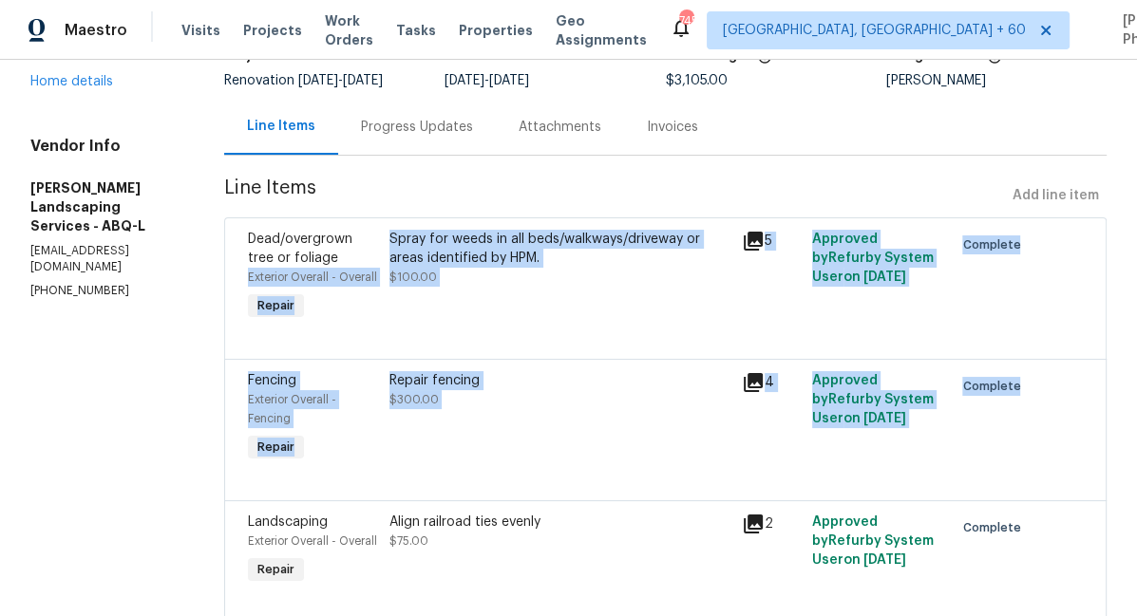
scroll to position [0, 0]
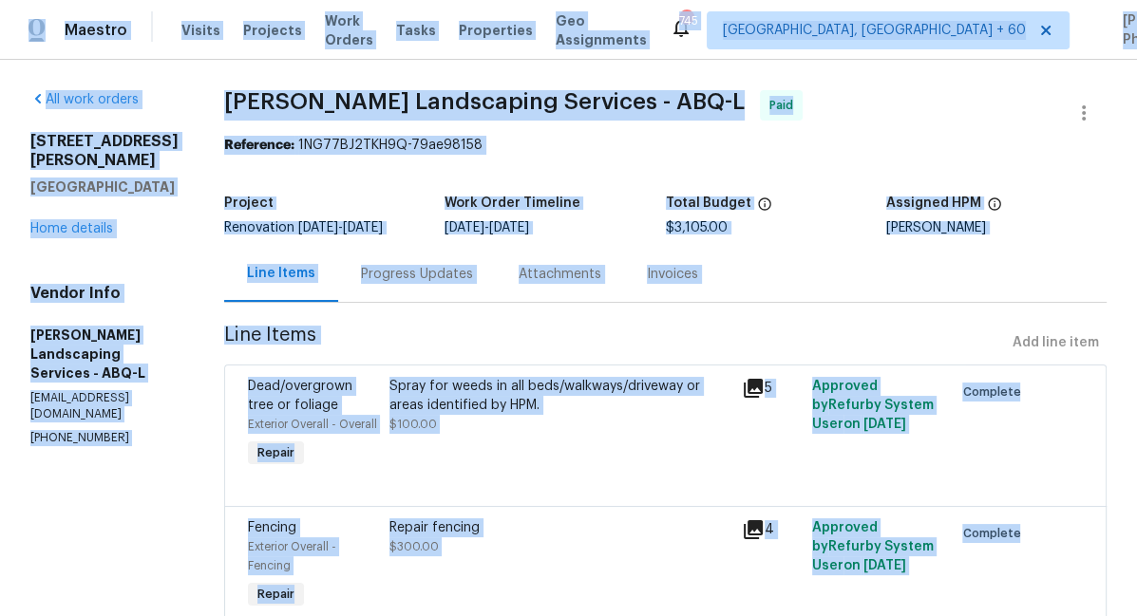
click at [46, 9] on div "Maestro Visits Projects Work Orders Tasks Properties Geo Assignments 745 Ashevi…" at bounding box center [568, 30] width 1137 height 60
copy div "Maestro Visits Projects Work Orders Tasks Properties Geo Assignments 745 Ashevi…"
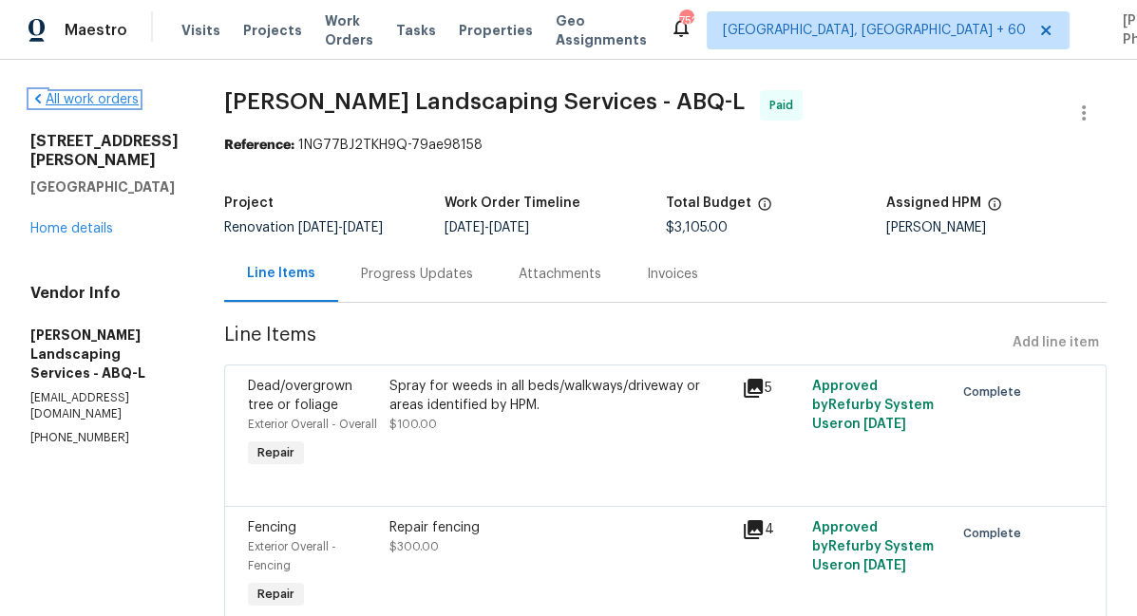
click at [70, 100] on link "All work orders" at bounding box center [84, 99] width 108 height 13
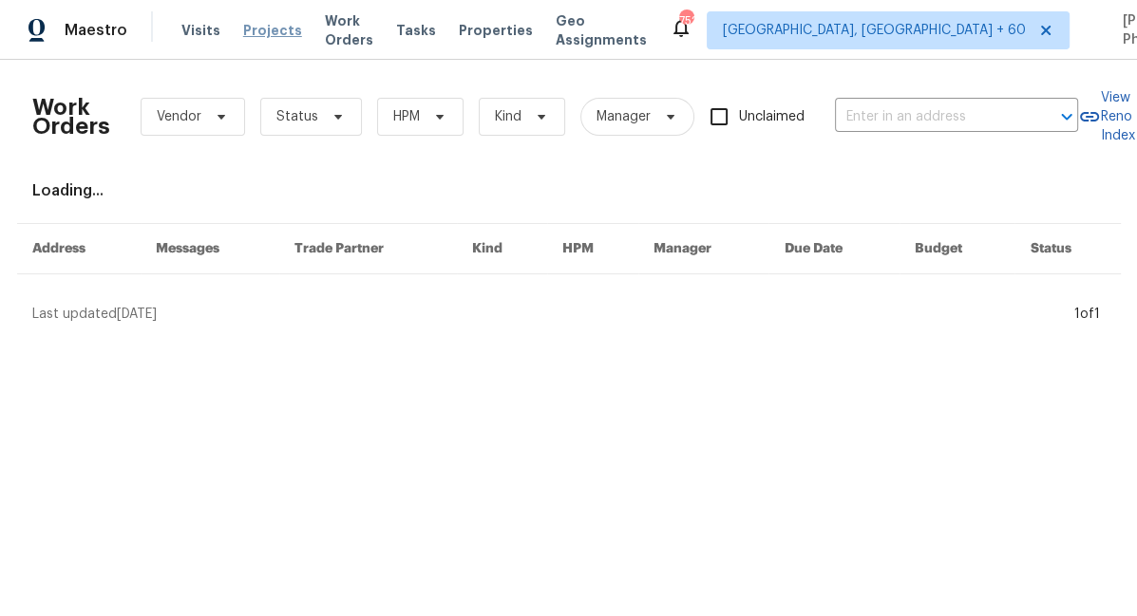
click at [268, 31] on span "Projects" at bounding box center [272, 30] width 59 height 19
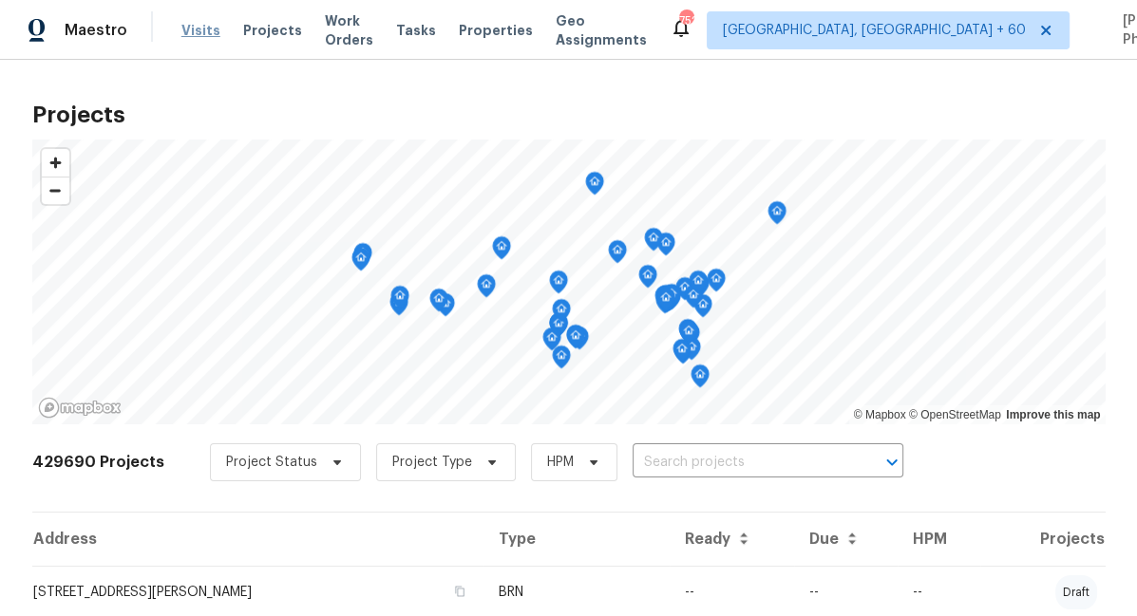
click at [204, 28] on span "Visits" at bounding box center [200, 30] width 39 height 19
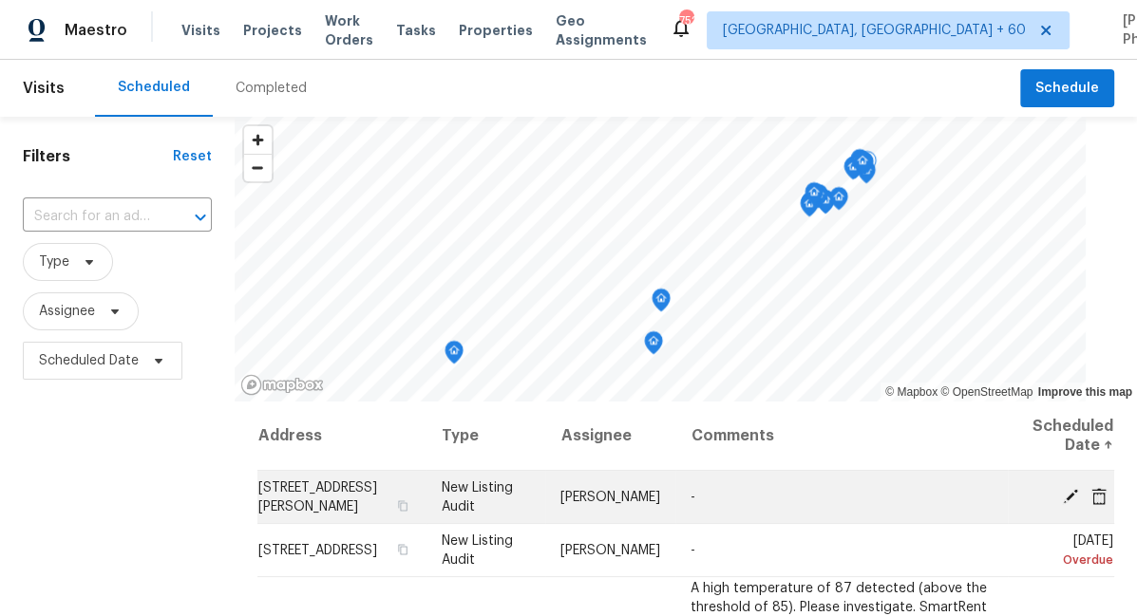
click at [326, 500] on span "217 Cedar Brook Rd, Lynn, MA 01904" at bounding box center [317, 497] width 119 height 32
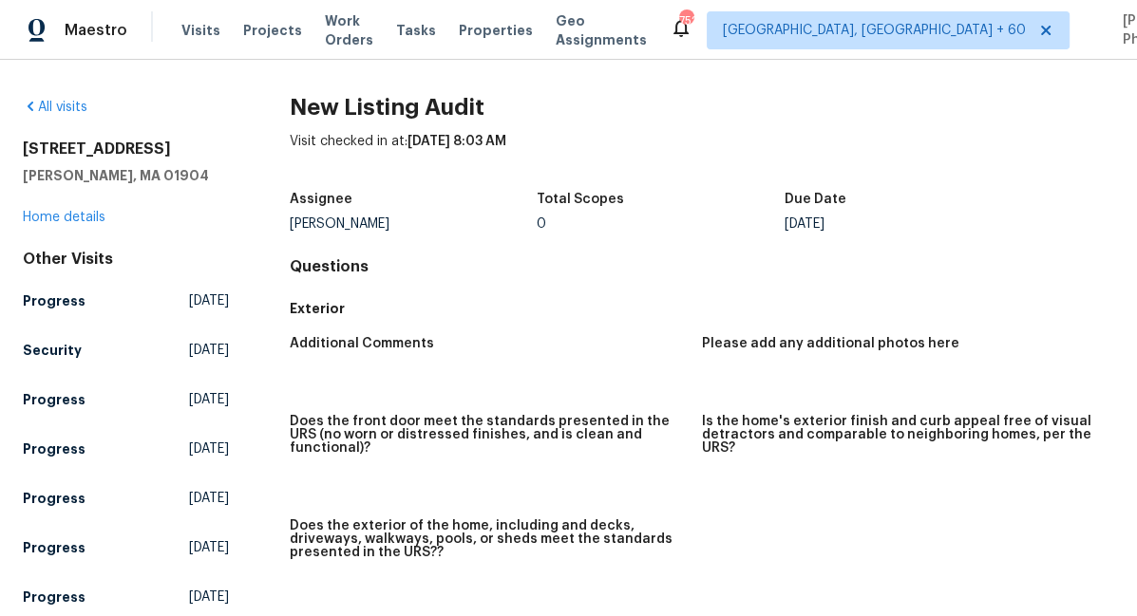
click at [86, 209] on div "217 Cedar Brook Rd Lynn, MA 01904 Home details" at bounding box center [126, 183] width 206 height 87
click at [83, 215] on link "Home details" at bounding box center [64, 217] width 83 height 13
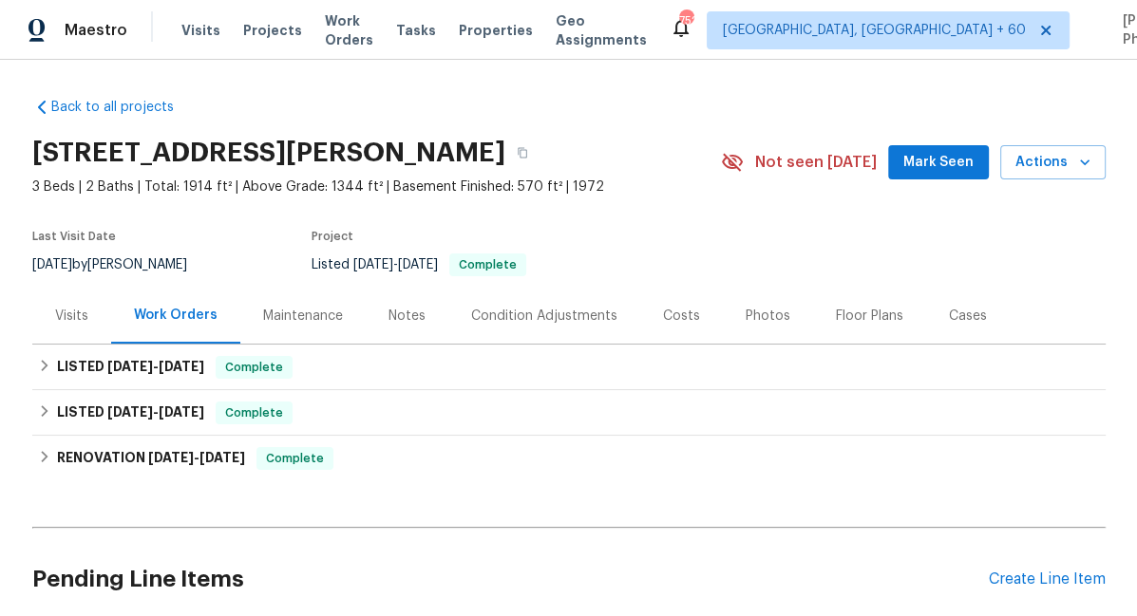
click at [318, 311] on div "Maintenance" at bounding box center [303, 316] width 80 height 19
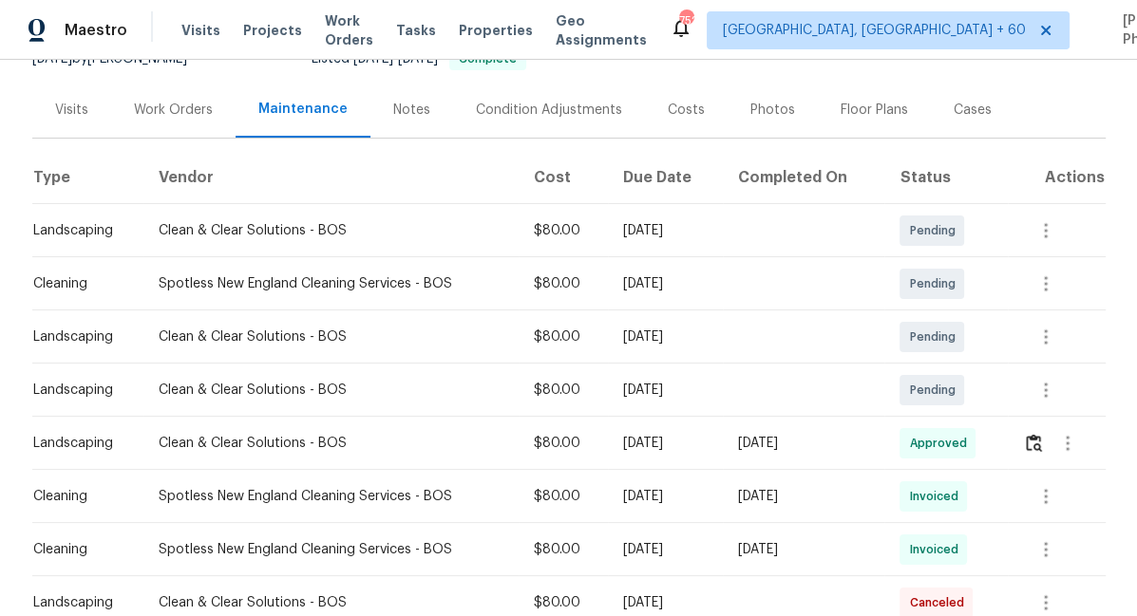
scroll to position [174, 0]
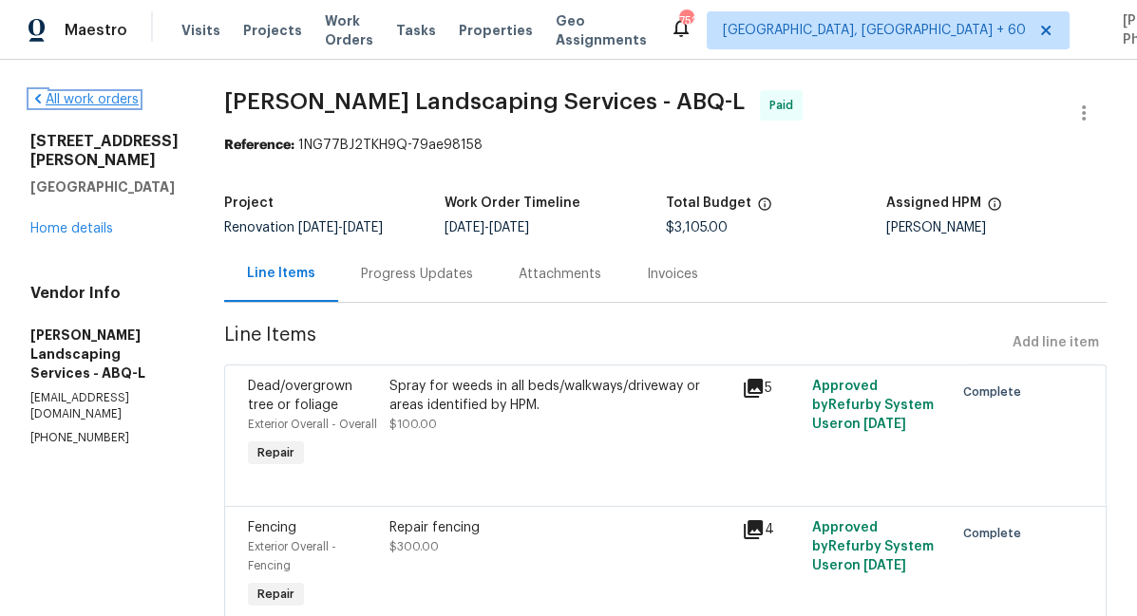
click at [51, 94] on link "All work orders" at bounding box center [84, 99] width 108 height 13
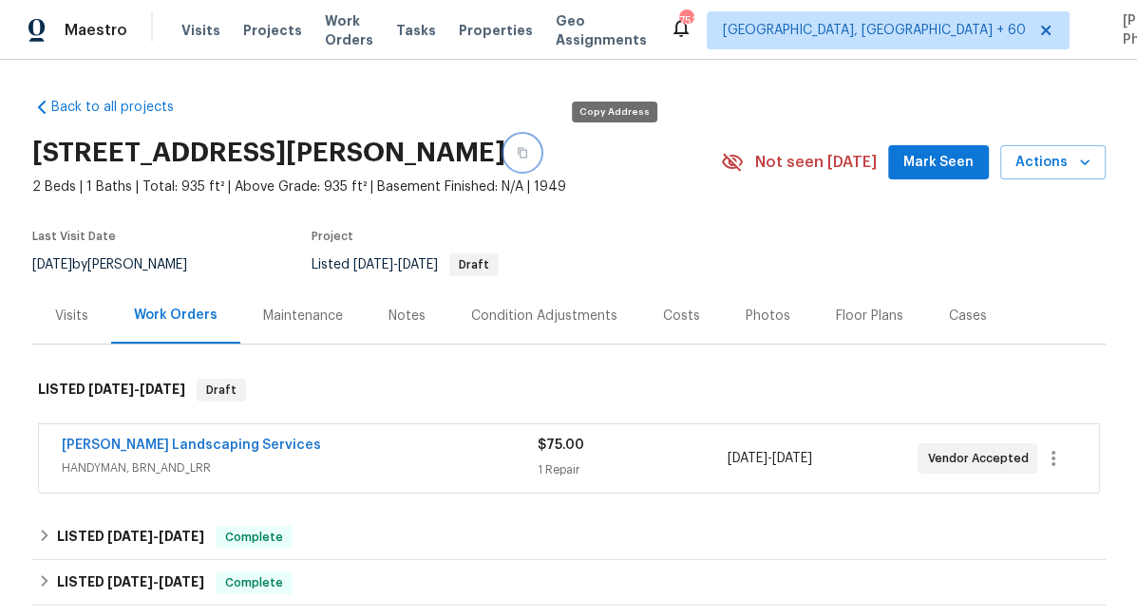
click at [539, 145] on button "button" at bounding box center [522, 153] width 34 height 34
click at [505, 155] on h2 "930 Madeira Dr SE, Albuquerque, NM 87108" at bounding box center [268, 152] width 473 height 19
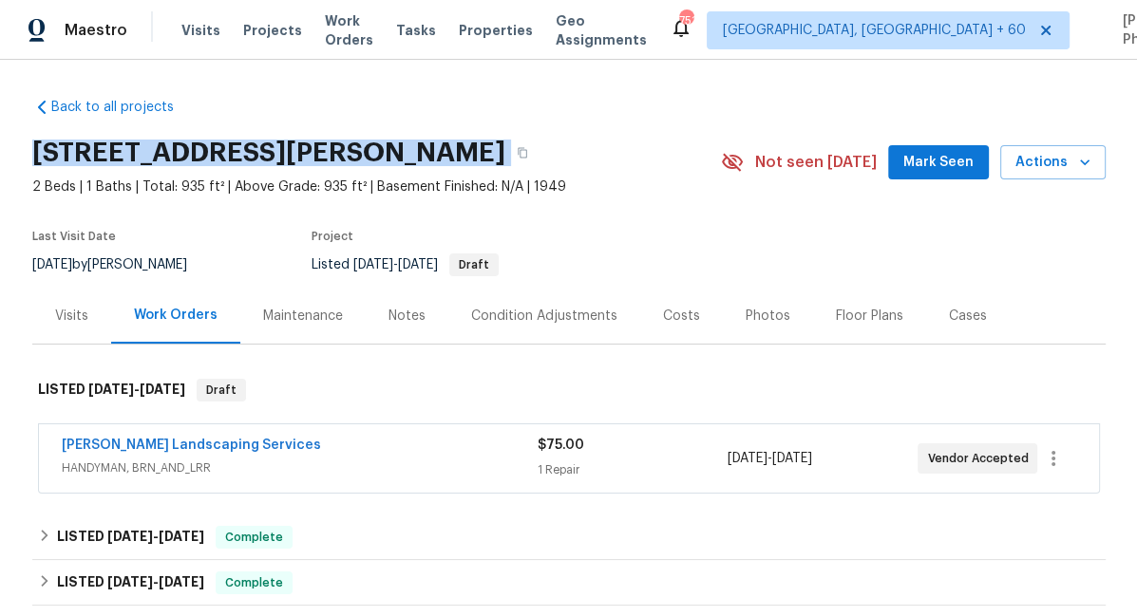
drag, startPoint x: 587, startPoint y: 155, endPoint x: 49, endPoint y: 156, distance: 537.5
click at [49, 156] on h2 "930 Madeira Dr SE, Albuquerque, NM 87108" at bounding box center [268, 152] width 473 height 19
copy div "930 Madeira Dr SE, Albuquerque, NM 87108"
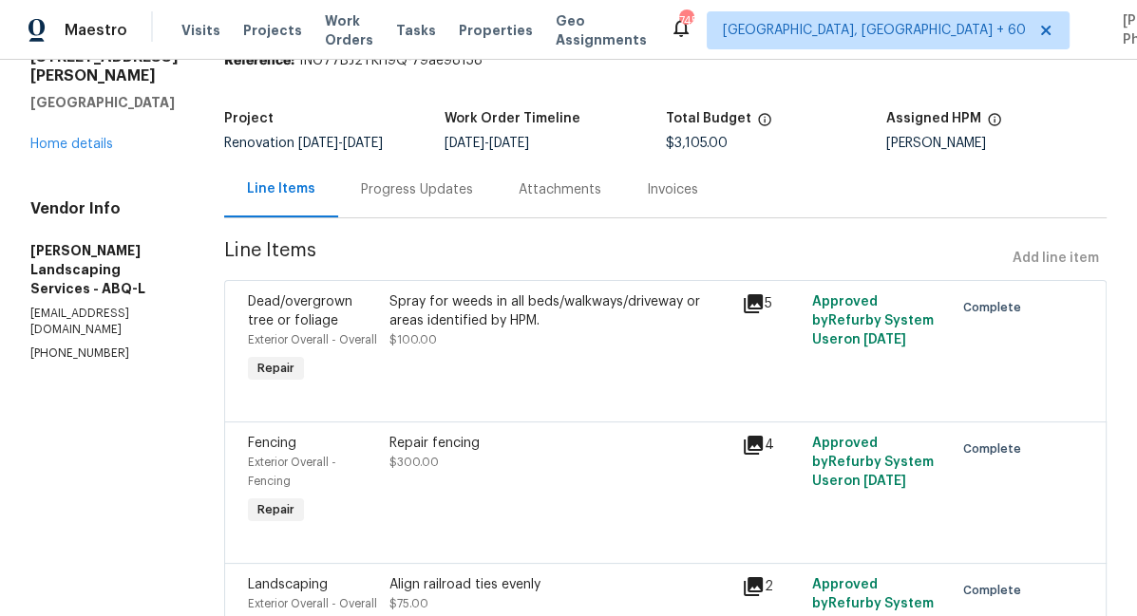
scroll to position [76, 0]
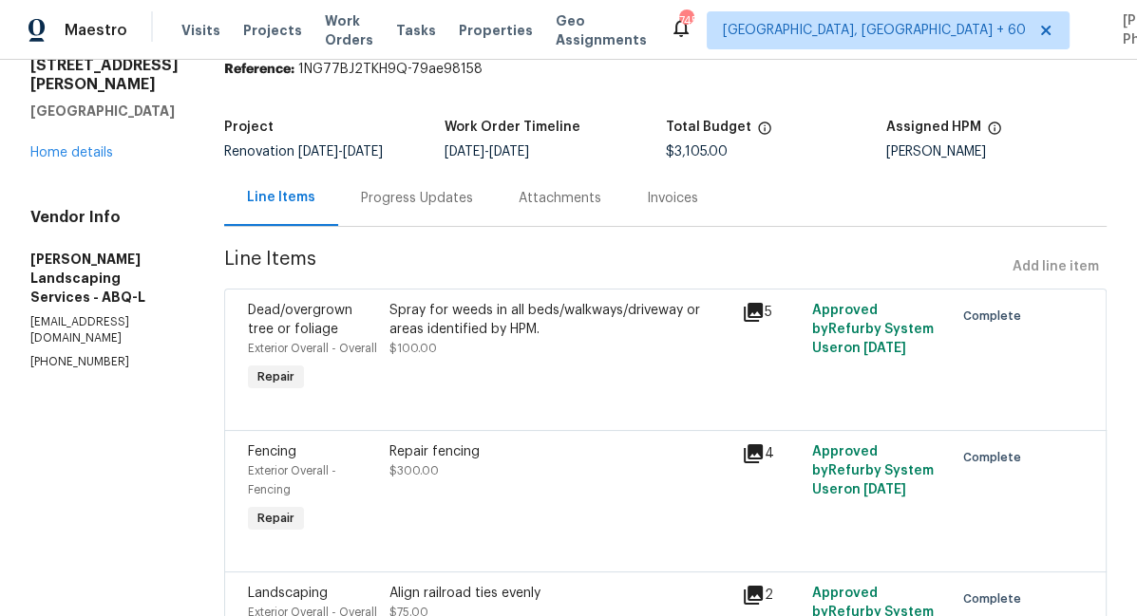
click at [764, 314] on icon at bounding box center [753, 312] width 23 height 23
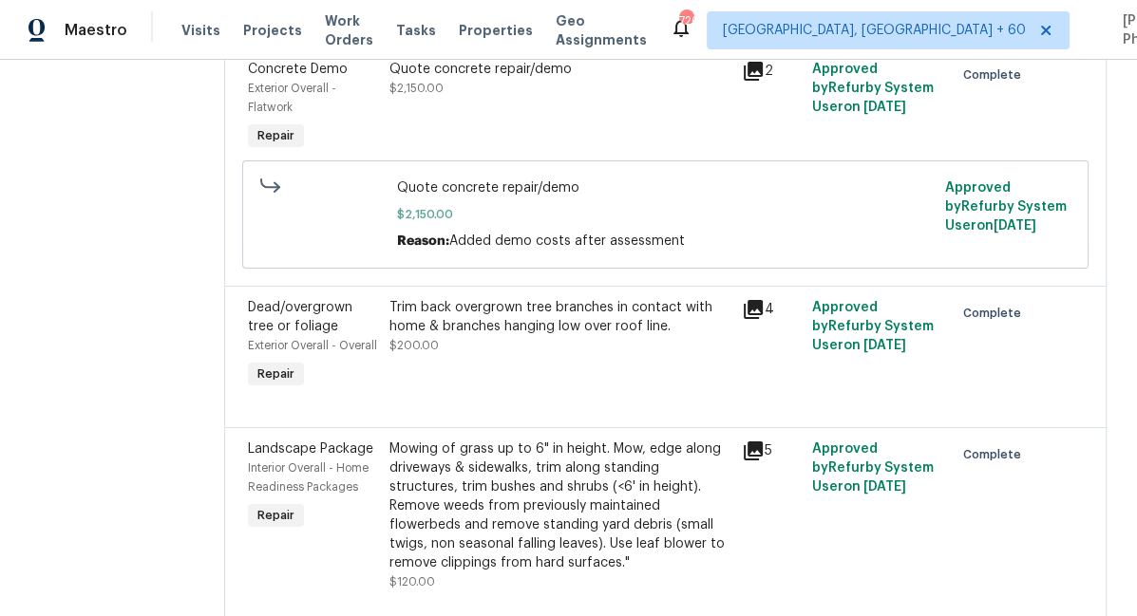
scroll to position [729, 0]
